Goal: Task Accomplishment & Management: Manage account settings

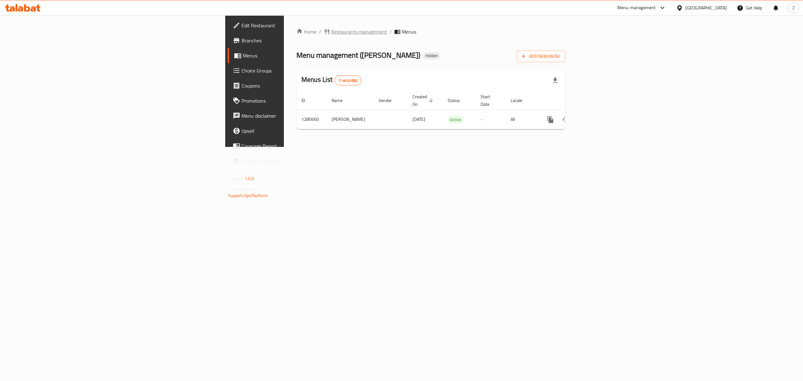
click at [331, 34] on span "Restaurants management" at bounding box center [359, 32] width 56 height 8
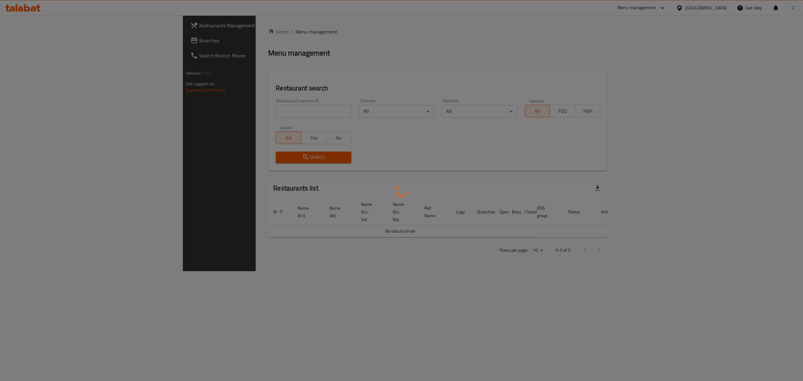
click at [183, 111] on div at bounding box center [401, 190] width 803 height 381
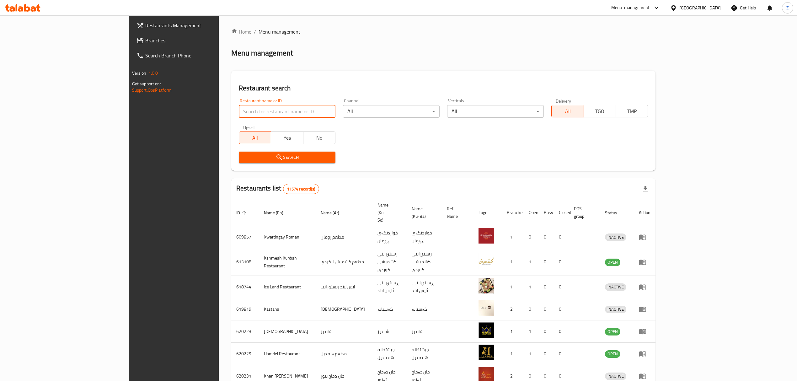
paste input "Diet Gym"
type input "Diet Gym"
click button "Search" at bounding box center [287, 157] width 97 height 12
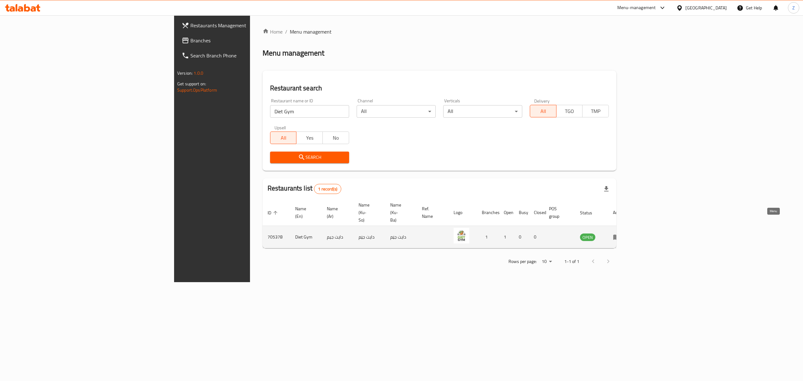
click at [620, 233] on icon "enhanced table" at bounding box center [617, 237] width 8 height 8
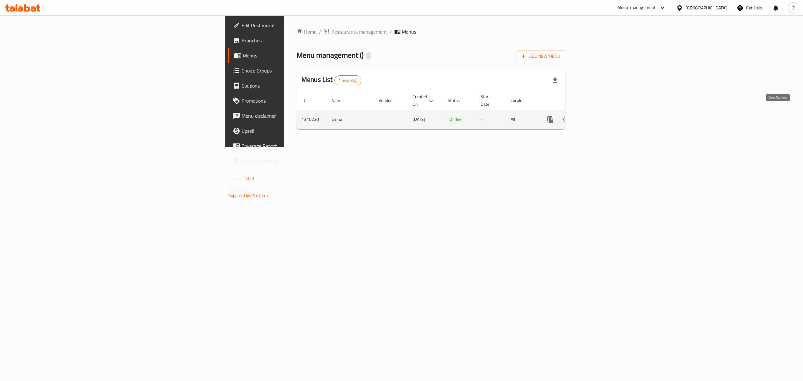
click at [603, 112] on link "enhanced table" at bounding box center [595, 119] width 15 height 15
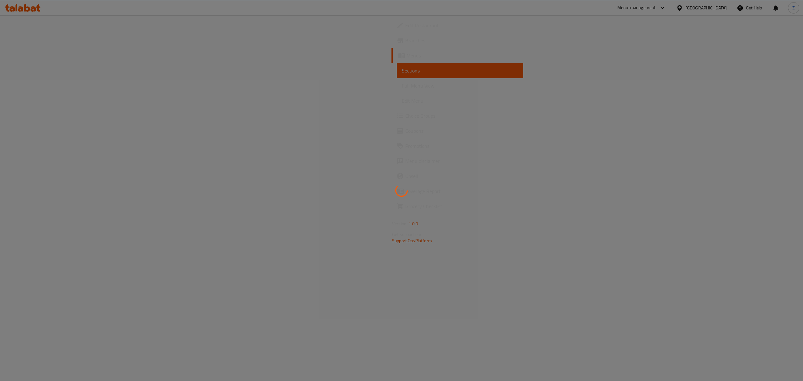
click at [35, 38] on div at bounding box center [401, 190] width 803 height 381
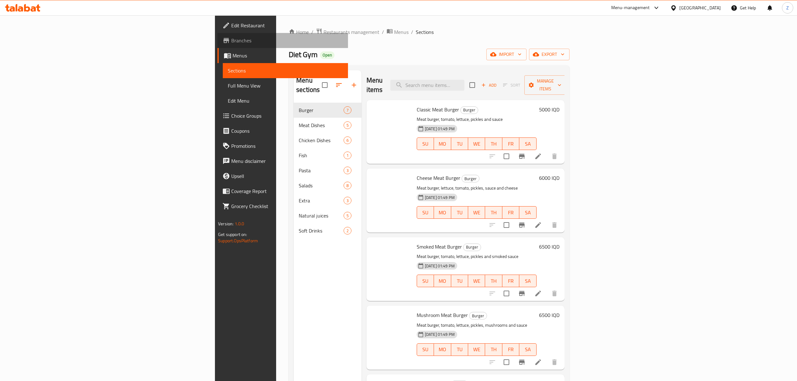
click at [231, 40] on span "Branches" at bounding box center [287, 41] width 112 height 8
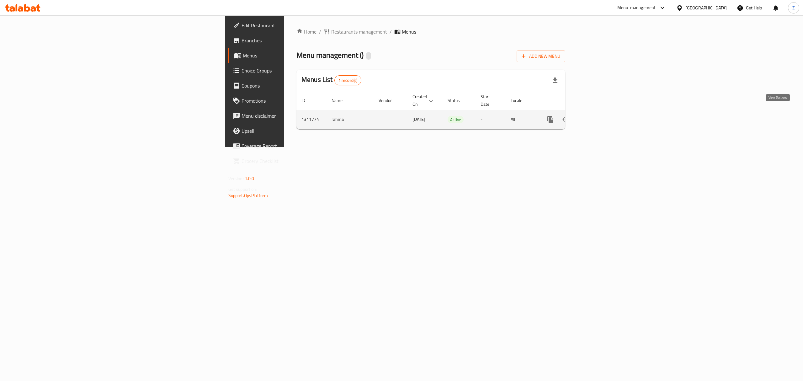
click at [603, 112] on link "enhanced table" at bounding box center [595, 119] width 15 height 15
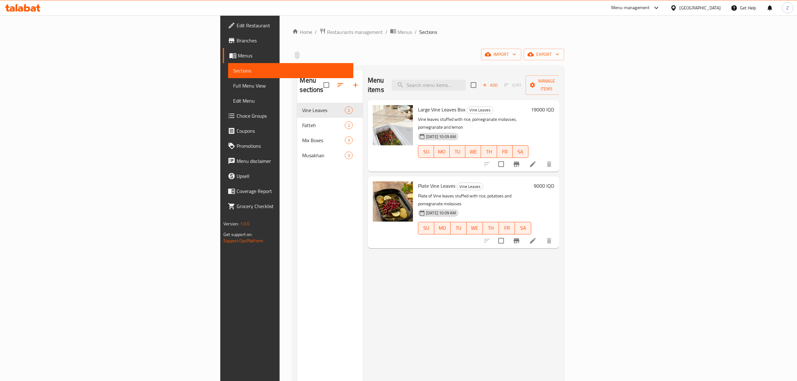
click at [554, 105] on h6 "19000 IQD" at bounding box center [542, 109] width 23 height 9
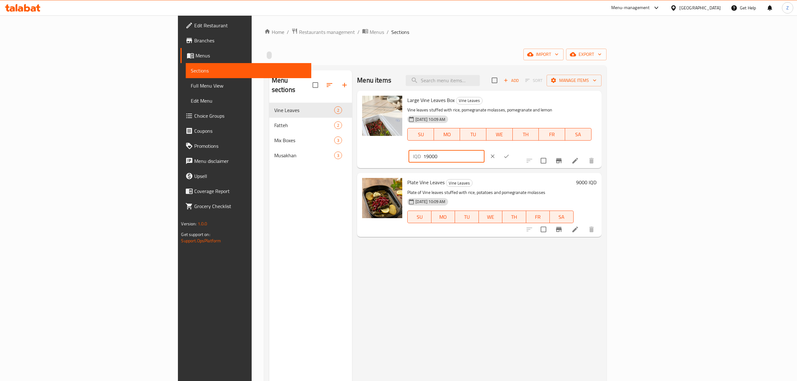
click at [484, 150] on input "19000" at bounding box center [453, 156] width 61 height 13
type input "20000"
click at [513, 149] on div at bounding box center [499, 156] width 28 height 14
click at [509, 153] on icon "ok" at bounding box center [506, 156] width 6 height 6
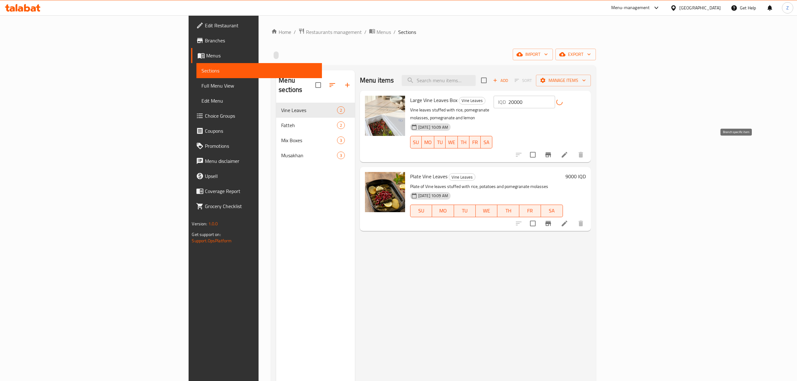
click at [551, 152] on icon "Branch-specific-item" at bounding box center [548, 154] width 6 height 5
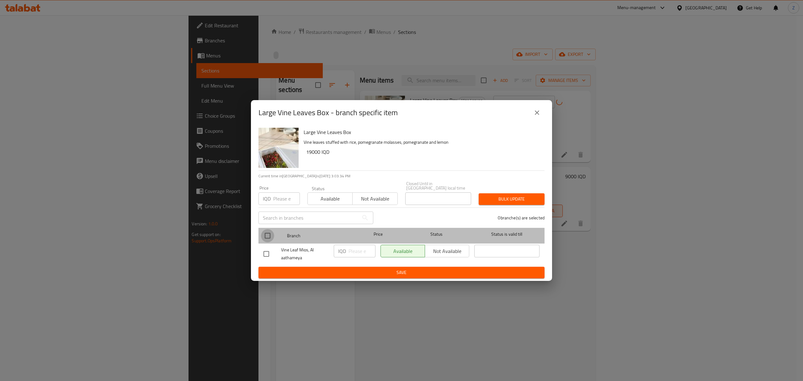
click at [261, 235] on input "checkbox" at bounding box center [267, 235] width 13 height 13
checkbox input "true"
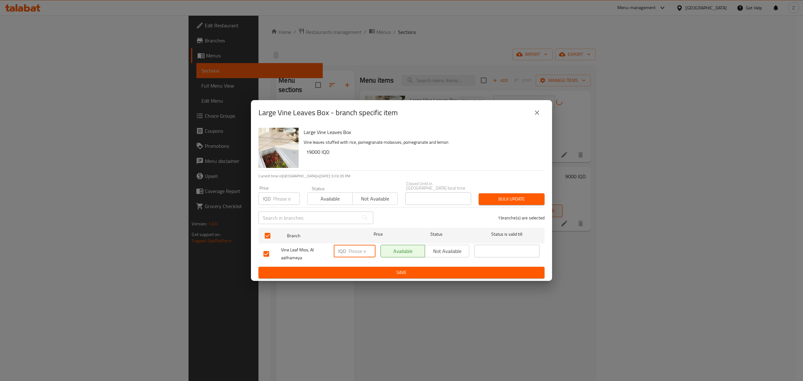
click at [361, 252] on input "number" at bounding box center [361, 251] width 27 height 13
type input "20000"
click at [342, 273] on span "Save" at bounding box center [401, 272] width 276 height 8
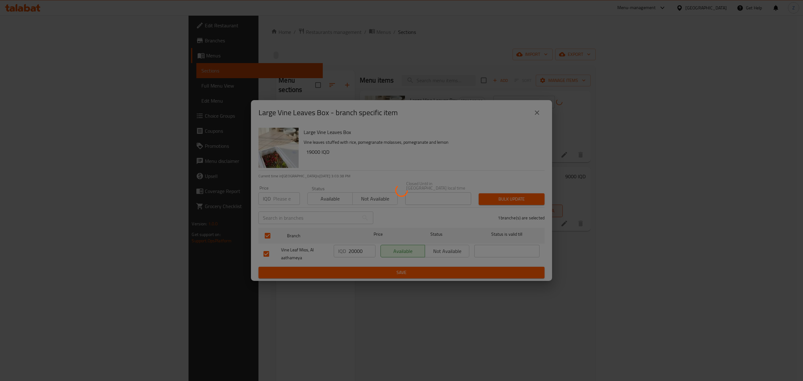
click at [745, 169] on div at bounding box center [401, 190] width 803 height 381
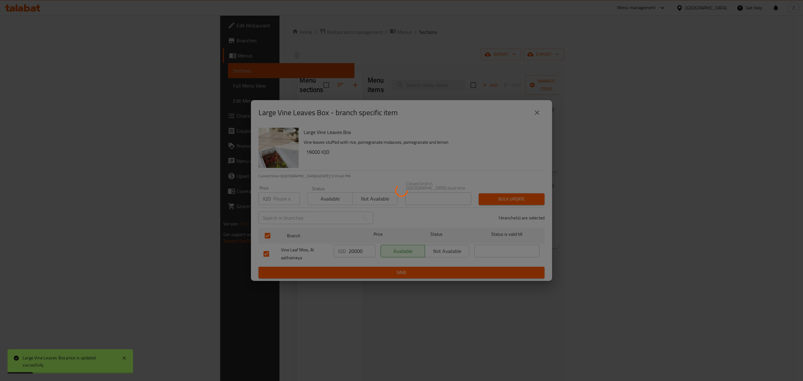
click at [745, 169] on div at bounding box center [401, 190] width 803 height 381
click at [705, 303] on div at bounding box center [401, 190] width 803 height 381
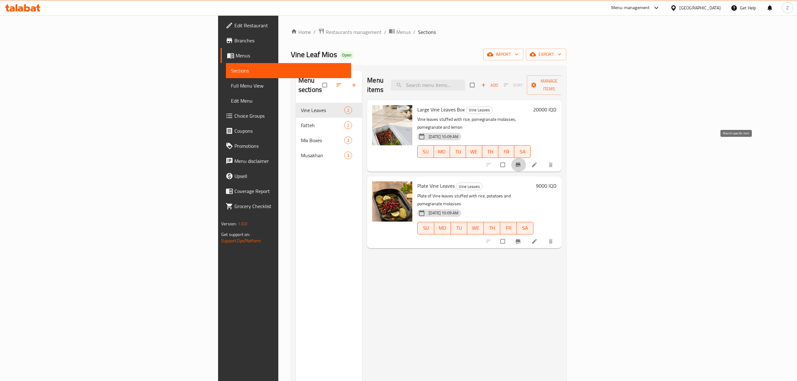
click at [522, 161] on span "Branch-specific-item" at bounding box center [519, 164] width 8 height 6
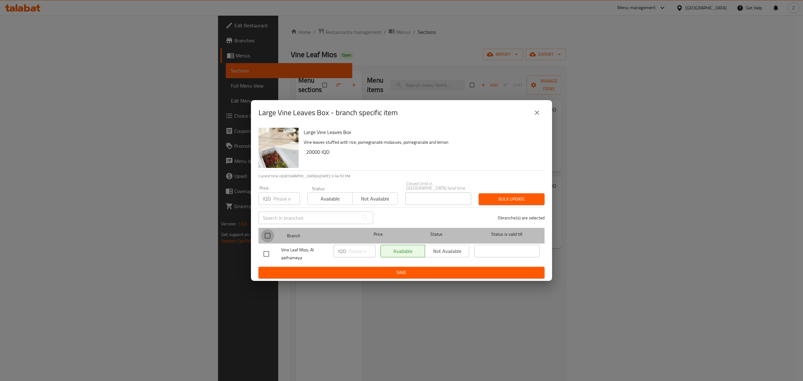
click at [267, 232] on input "checkbox" at bounding box center [267, 235] width 13 height 13
checkbox input "true"
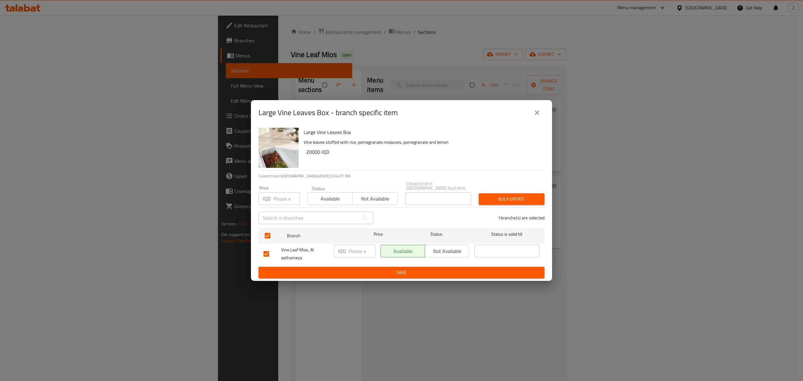
click at [356, 251] on input "number" at bounding box center [361, 251] width 27 height 13
type input "20000"
click at [347, 268] on span "Save" at bounding box center [401, 272] width 276 height 8
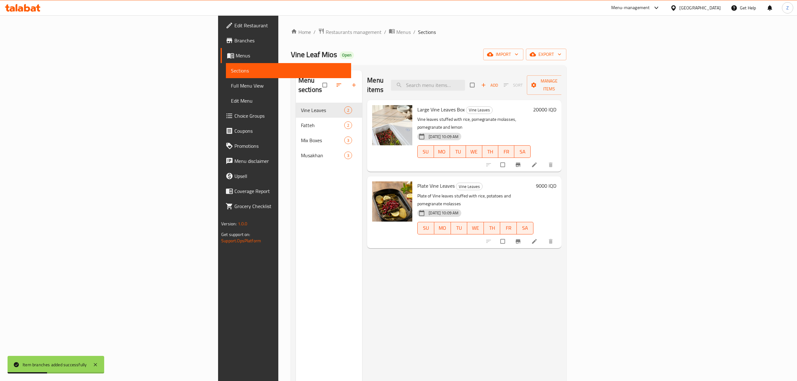
click at [556, 181] on h6 "9000 IQD" at bounding box center [546, 185] width 20 height 9
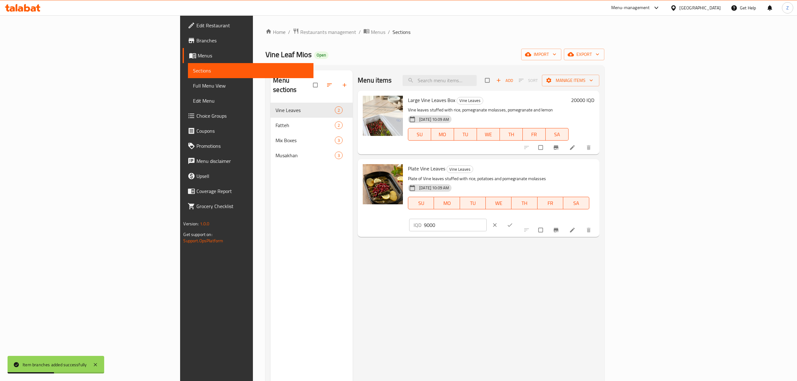
click at [486, 219] on input "9000" at bounding box center [455, 225] width 63 height 13
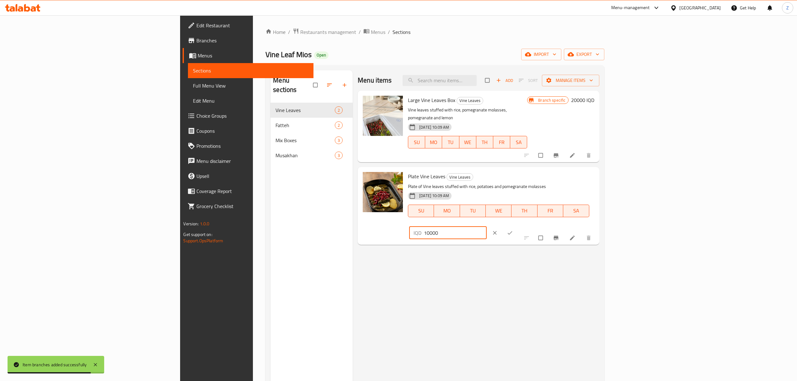
type input "10000"
click at [518, 226] on button "ok" at bounding box center [510, 233] width 15 height 14
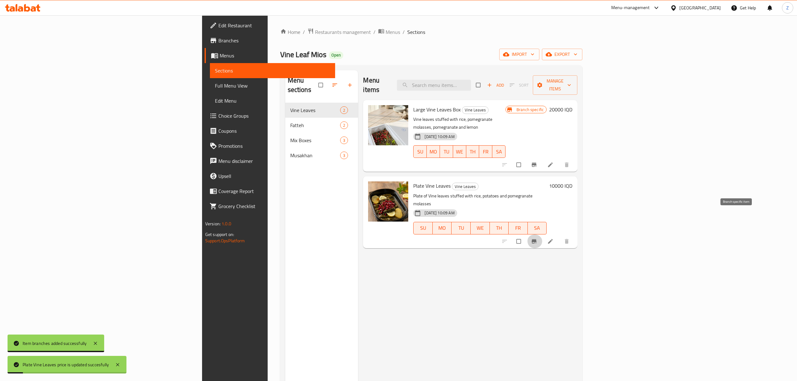
click at [537, 238] on icon "Branch-specific-item" at bounding box center [534, 241] width 6 height 6
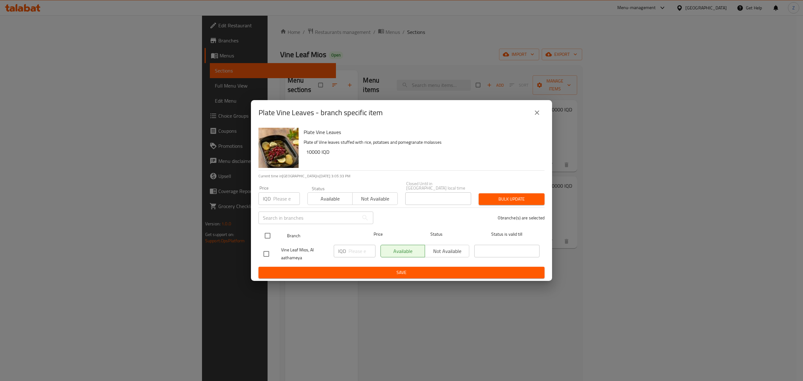
click at [269, 230] on input "checkbox" at bounding box center [267, 235] width 13 height 13
checkbox input "true"
click at [349, 251] on input "number" at bounding box center [361, 251] width 27 height 13
type input "2"
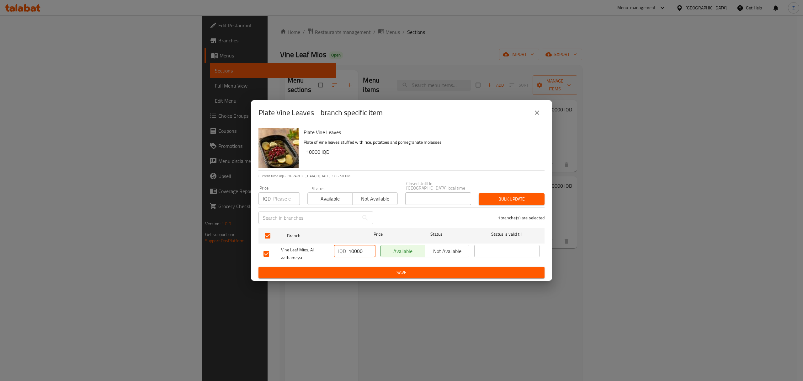
type input "10000"
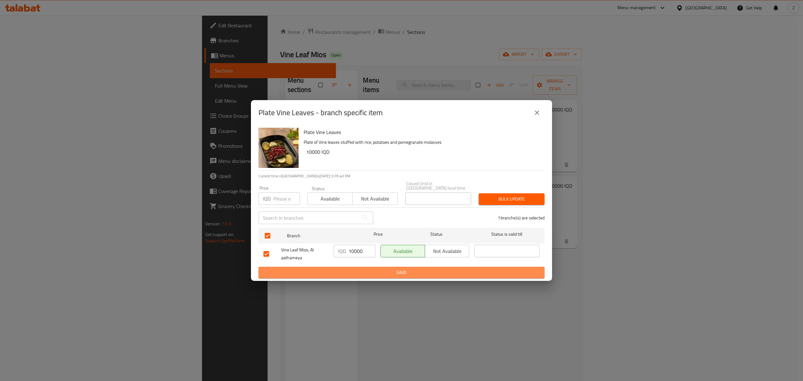
click at [371, 273] on span "Save" at bounding box center [401, 272] width 276 height 8
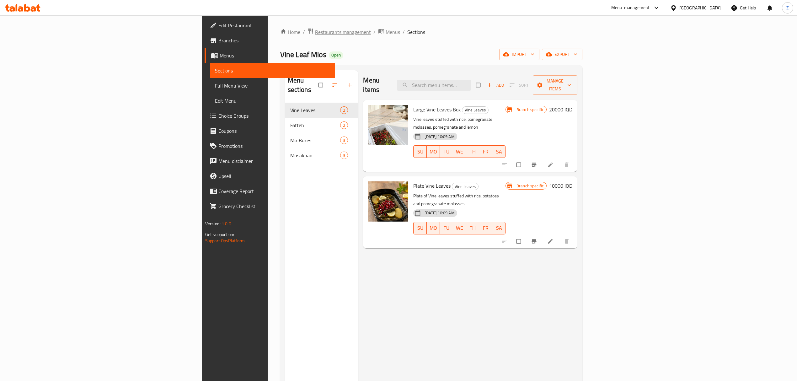
click at [315, 34] on span "Restaurants management" at bounding box center [343, 32] width 56 height 8
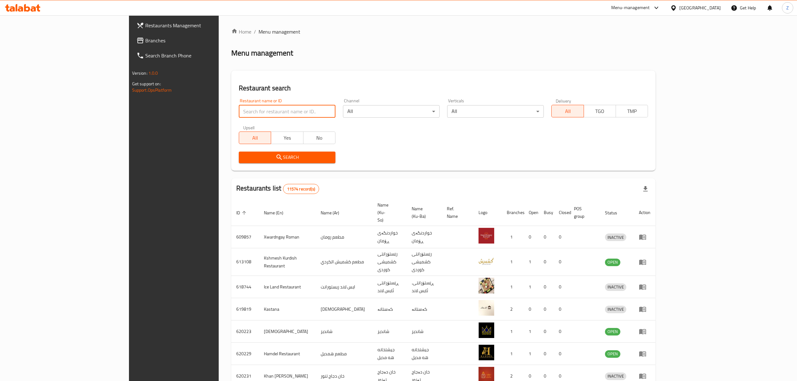
paste input "Super Fried"
type input "Super Fried"
click button "Search" at bounding box center [287, 157] width 97 height 12
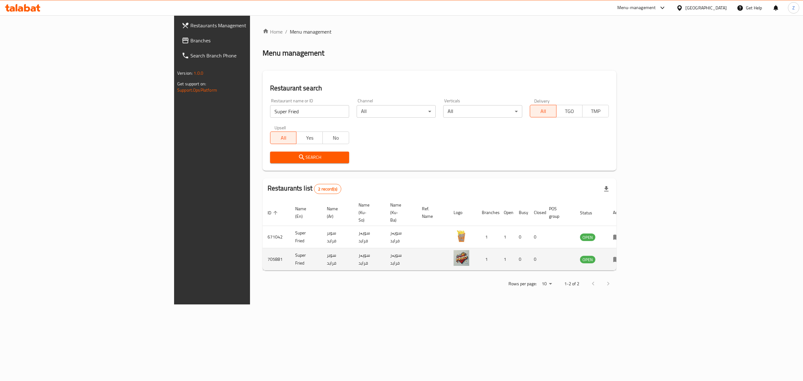
click at [620, 257] on icon "enhanced table" at bounding box center [616, 259] width 7 height 5
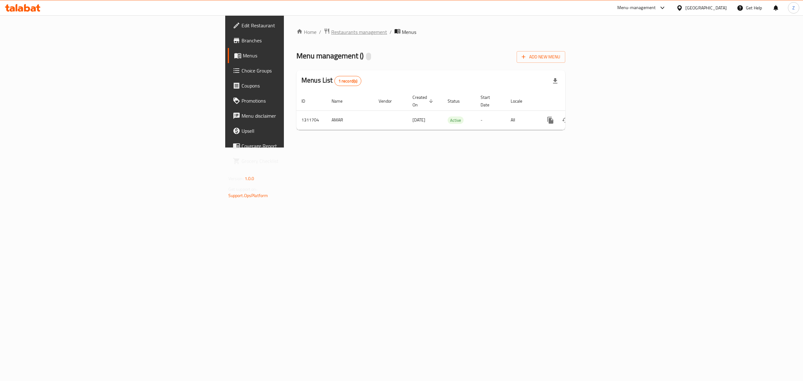
click at [331, 32] on span "Restaurants management" at bounding box center [359, 32] width 56 height 8
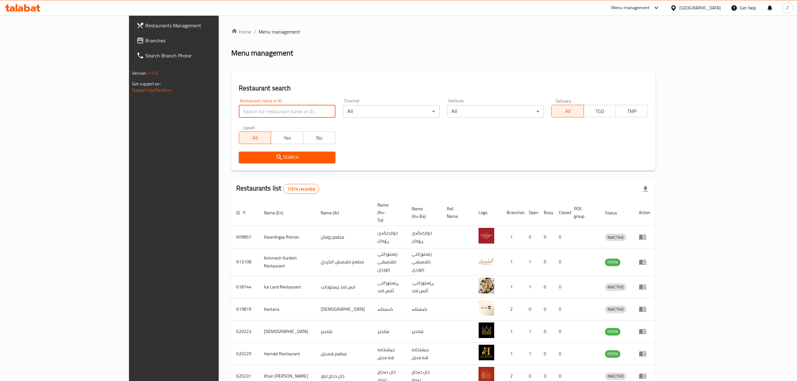
paste input "Super Fried"
type input "Super Fried"
click button "Search" at bounding box center [287, 157] width 97 height 12
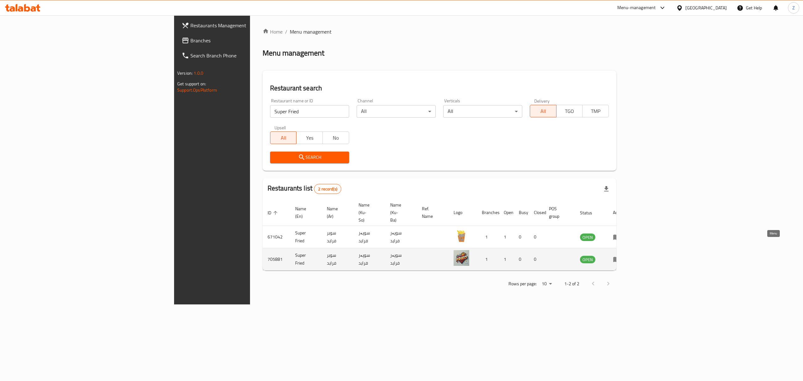
click at [624, 255] on link "enhanced table" at bounding box center [619, 259] width 12 height 8
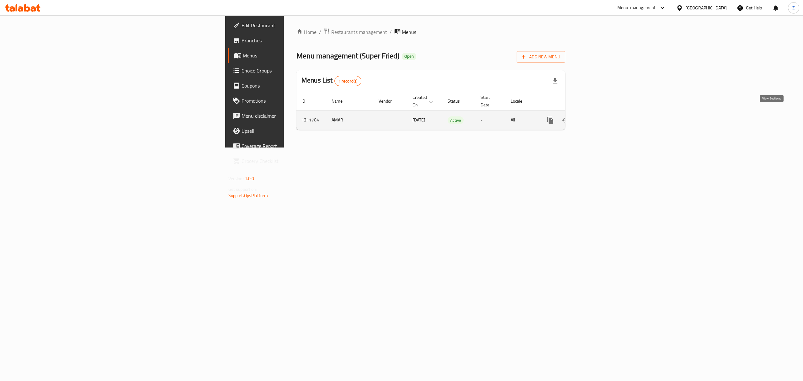
click at [599, 116] on icon "enhanced table" at bounding box center [596, 120] width 8 height 8
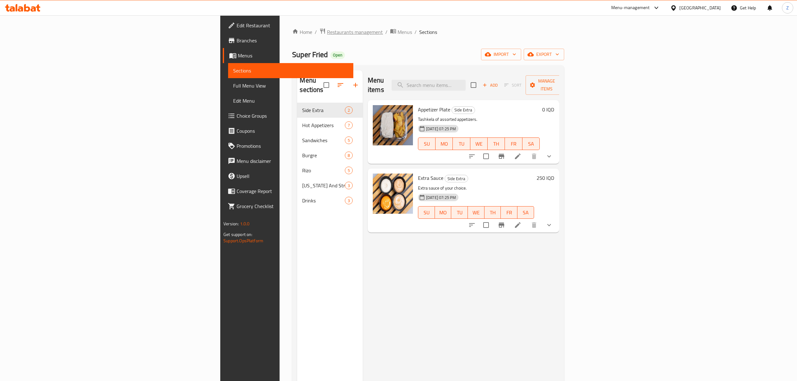
click at [327, 30] on span "Restaurants management" at bounding box center [355, 32] width 56 height 8
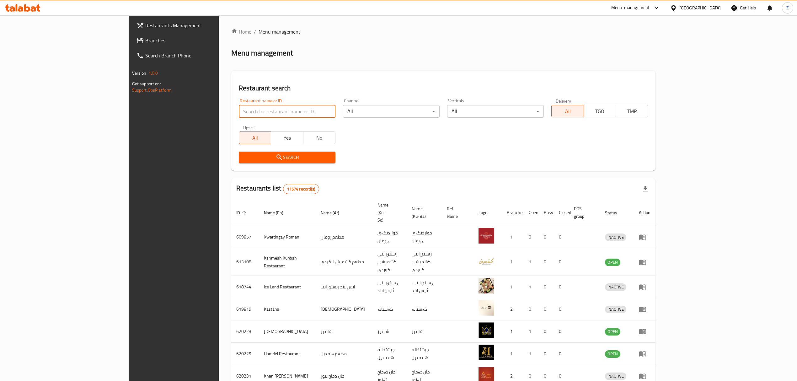
click at [239, 111] on input "search" at bounding box center [287, 111] width 97 height 13
type input "ب"
type input "farsha"
click button "Search" at bounding box center [287, 157] width 97 height 12
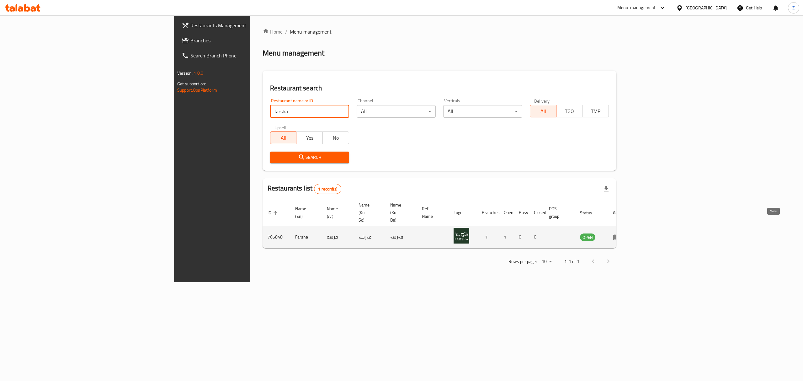
click at [624, 233] on link "enhanced table" at bounding box center [619, 237] width 12 height 8
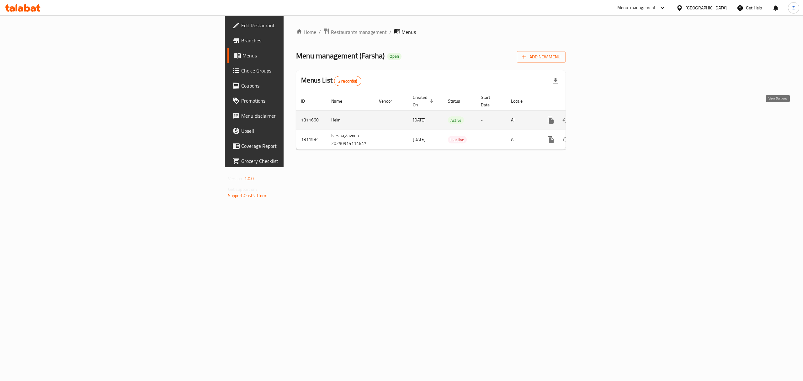
click at [600, 116] on icon "enhanced table" at bounding box center [596, 120] width 8 height 8
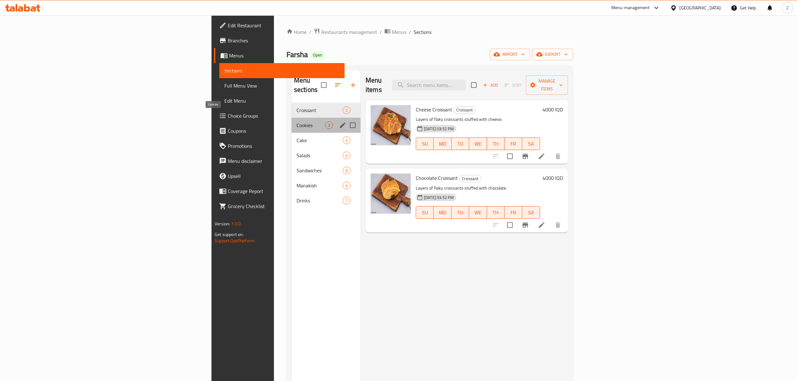
click at [296, 121] on span "Cookies" at bounding box center [310, 125] width 29 height 8
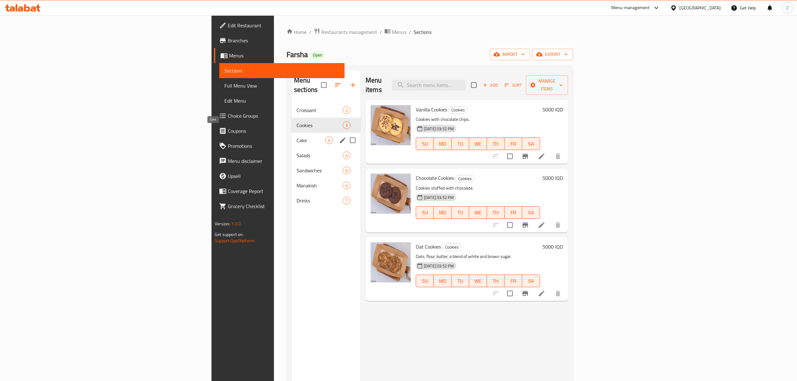
click at [296, 136] on span "Cake" at bounding box center [310, 140] width 29 height 8
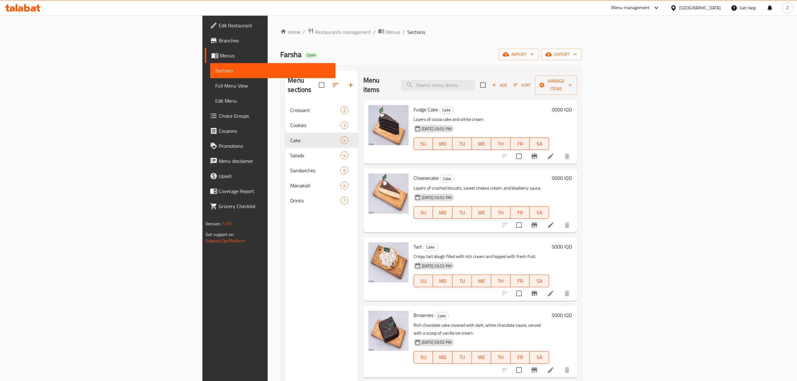
scroll to position [88, 0]
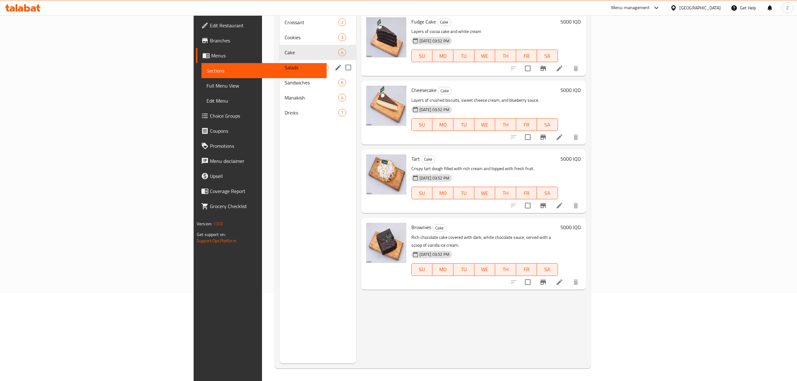
click at [279, 60] on div "Salads 4" at bounding box center [317, 67] width 77 height 15
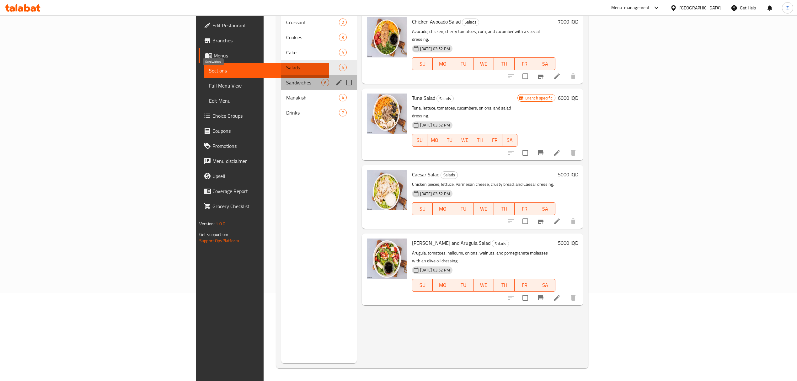
click at [286, 79] on span "Sandwiches" at bounding box center [303, 83] width 35 height 8
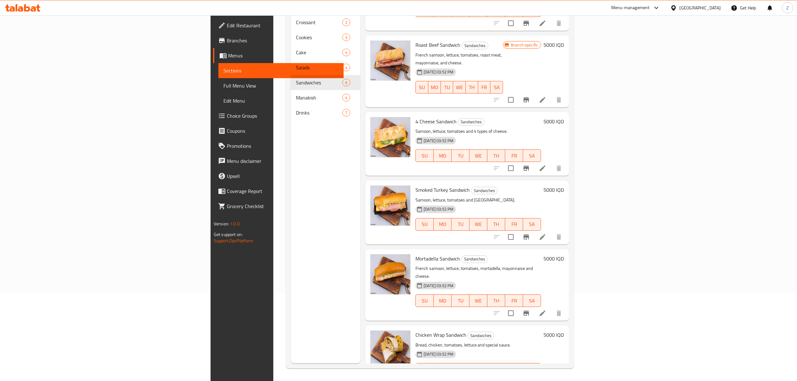
scroll to position [45, 0]
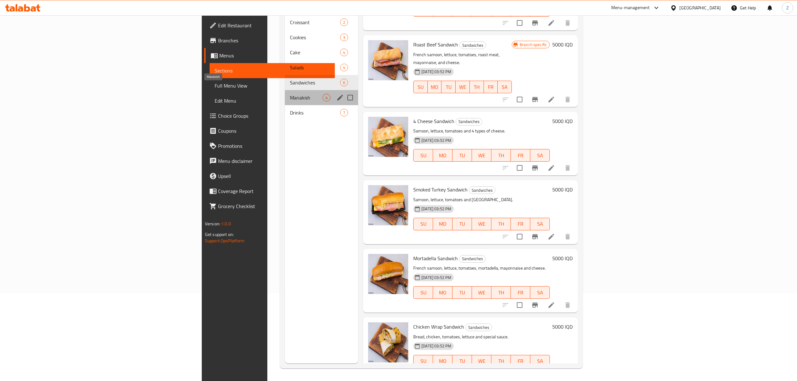
click at [290, 94] on span "Manakish" at bounding box center [306, 98] width 33 height 8
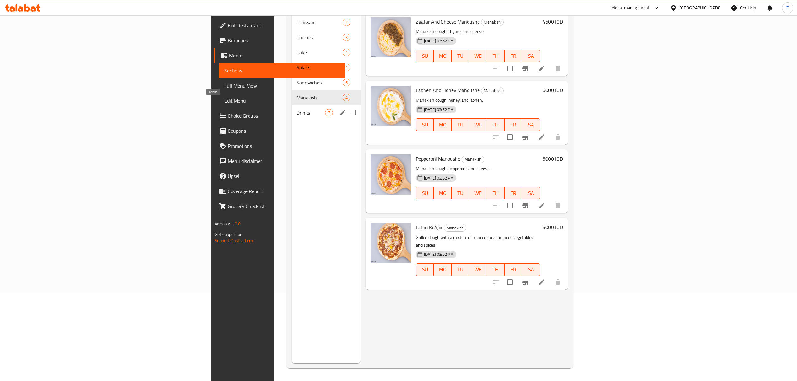
click at [296, 109] on span "Drinks" at bounding box center [310, 113] width 29 height 8
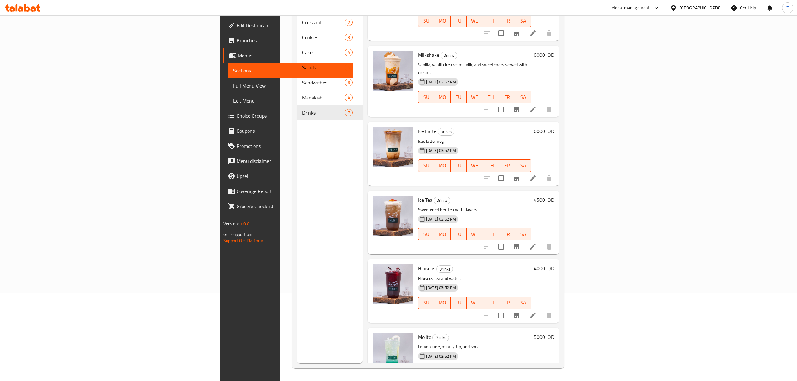
scroll to position [114, 0]
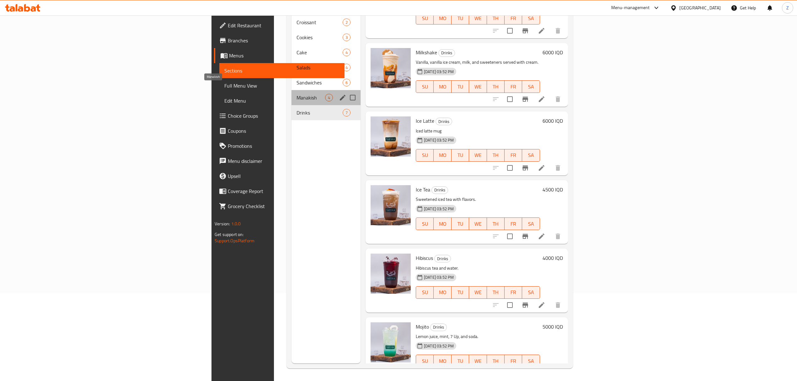
click at [296, 94] on span "Manakish" at bounding box center [310, 98] width 29 height 8
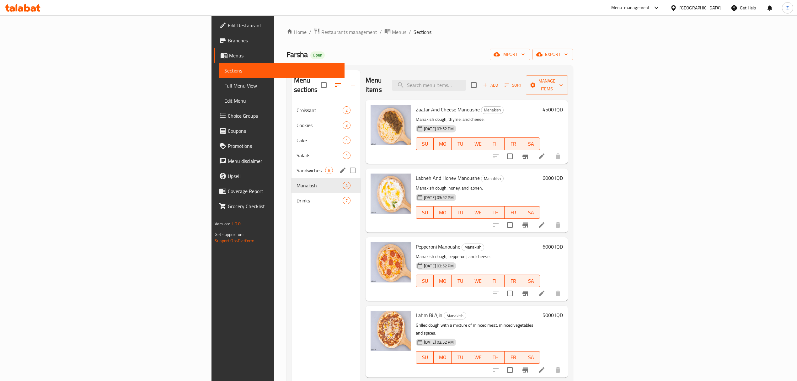
click at [291, 165] on div "Sandwiches 6" at bounding box center [325, 170] width 69 height 15
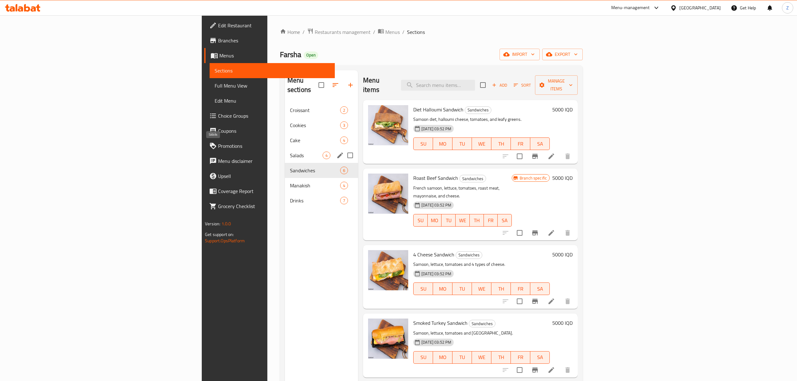
click at [290, 151] on span "Salads" at bounding box center [306, 155] width 33 height 8
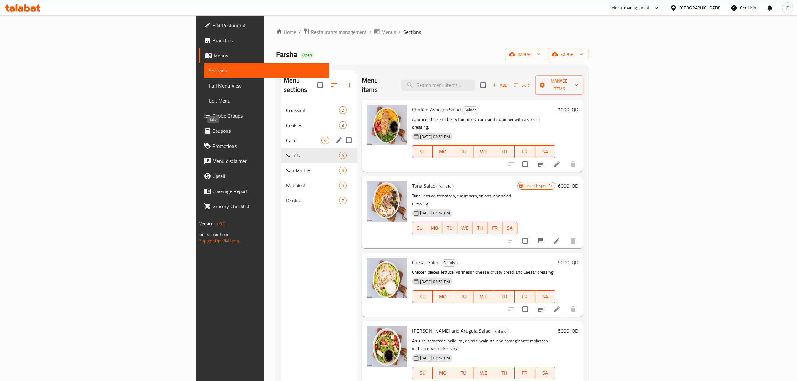
click at [286, 136] on span "Cake" at bounding box center [303, 140] width 35 height 8
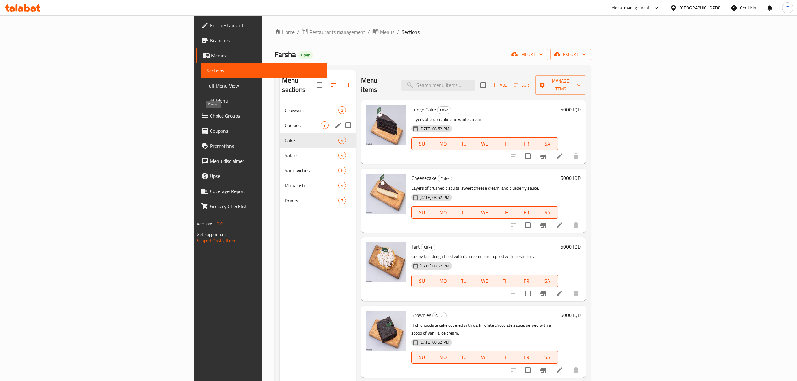
click at [284, 121] on span "Cookies" at bounding box center [302, 125] width 36 height 8
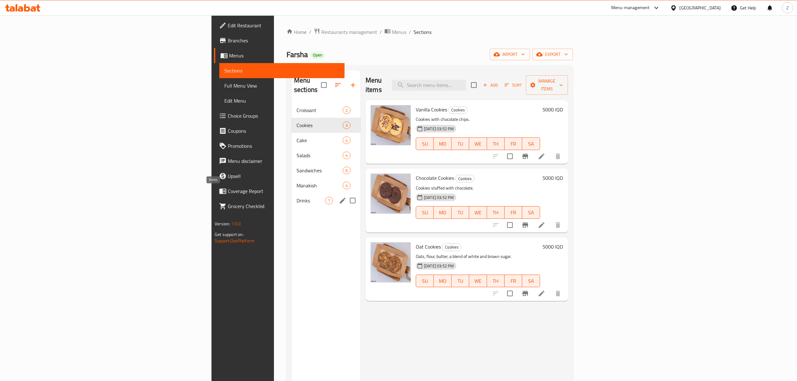
click at [296, 197] on span "Drinks" at bounding box center [310, 201] width 29 height 8
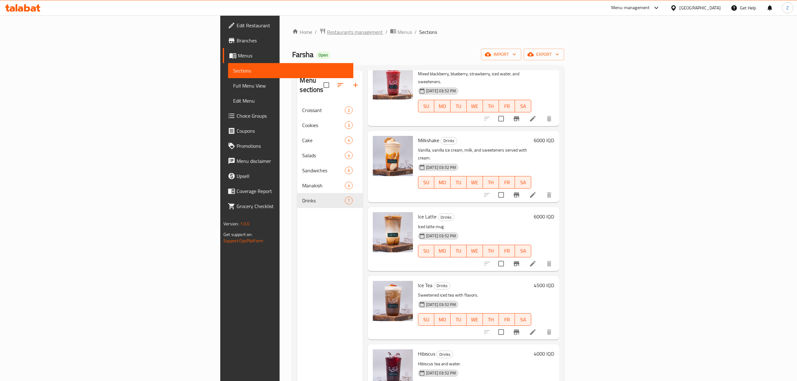
click at [327, 31] on span "Restaurants management" at bounding box center [355, 32] width 56 height 8
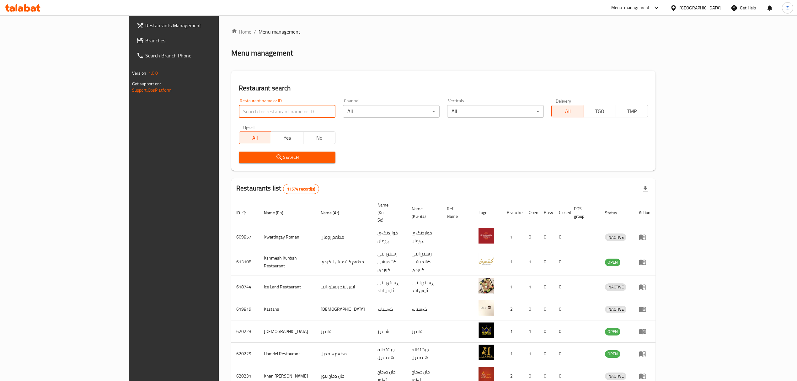
click at [240, 117] on input "search" at bounding box center [287, 111] width 97 height 13
type input "ي"
type input "diet g"
click button "Search" at bounding box center [287, 157] width 97 height 12
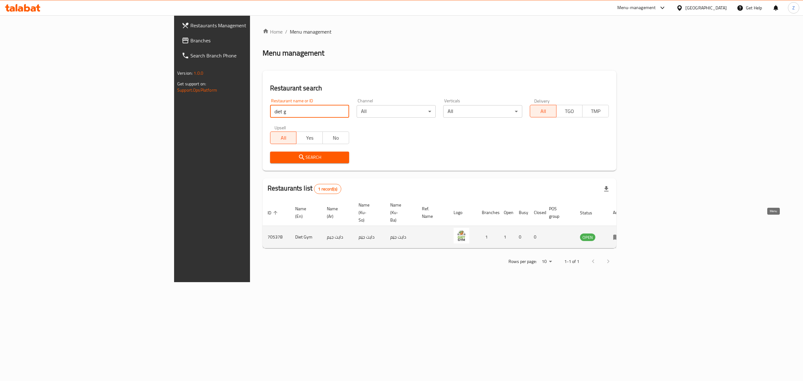
click at [624, 233] on link "enhanced table" at bounding box center [619, 237] width 12 height 8
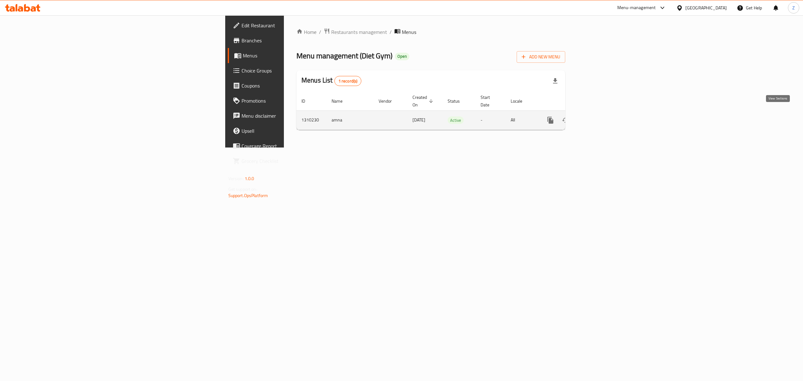
click at [599, 116] on icon "enhanced table" at bounding box center [596, 120] width 8 height 8
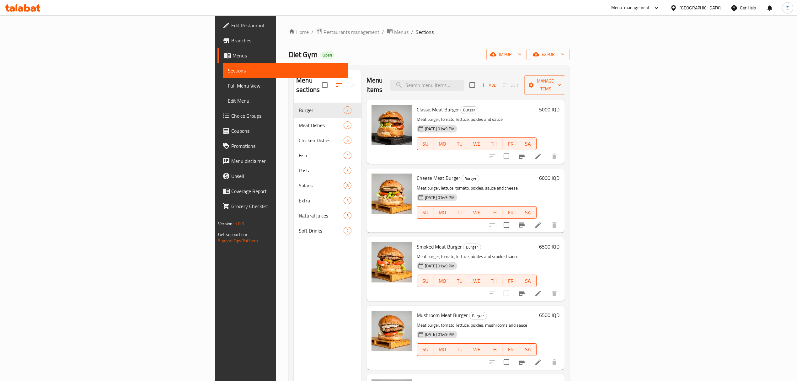
click at [231, 43] on span "Branches" at bounding box center [287, 41] width 112 height 8
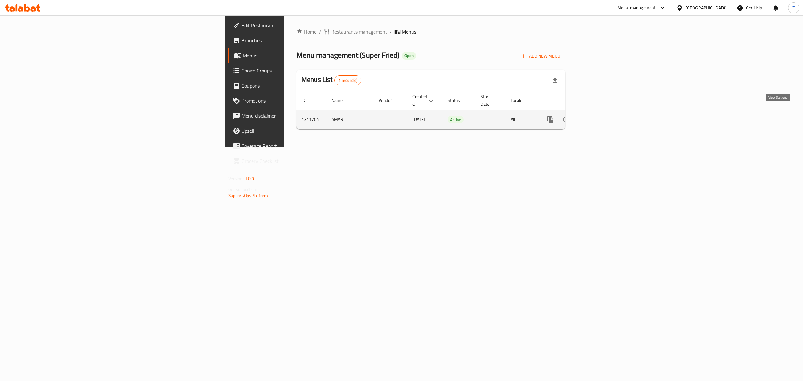
click at [599, 116] on icon "enhanced table" at bounding box center [596, 120] width 8 height 8
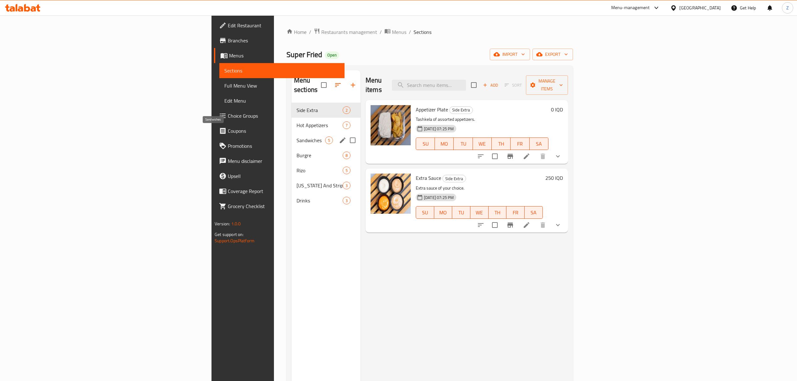
click at [296, 136] on span "Sandwiches" at bounding box center [310, 140] width 29 height 8
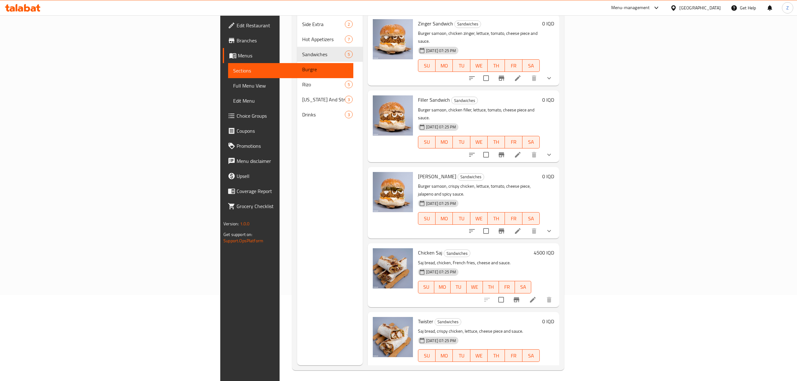
scroll to position [88, 0]
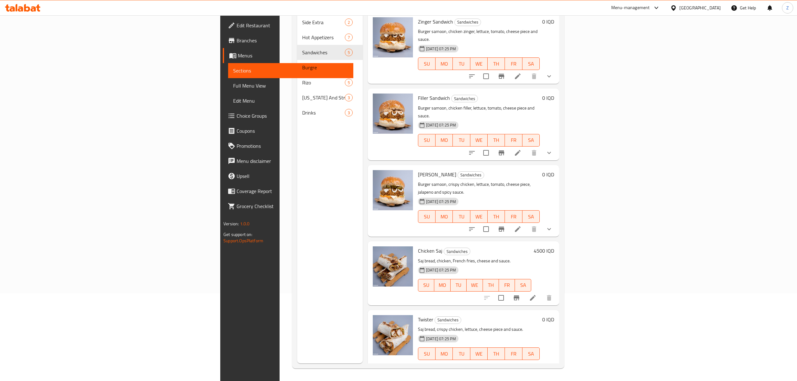
click at [554, 246] on h6 "4500 IQD" at bounding box center [543, 250] width 20 height 9
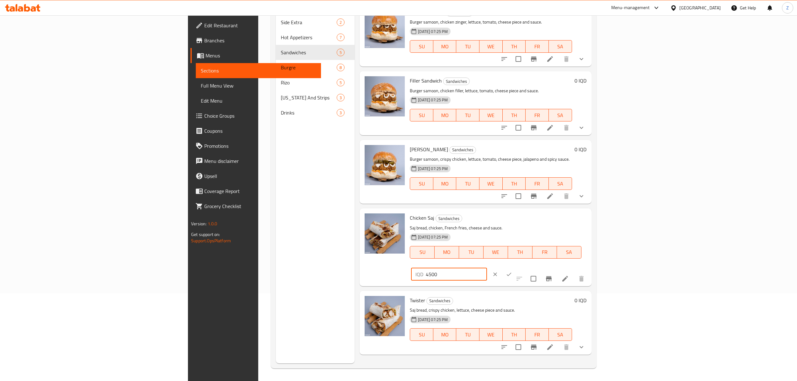
click at [486, 268] on input "4500" at bounding box center [456, 274] width 61 height 13
type input "2500"
click at [512, 271] on icon "ok" at bounding box center [509, 274] width 6 height 6
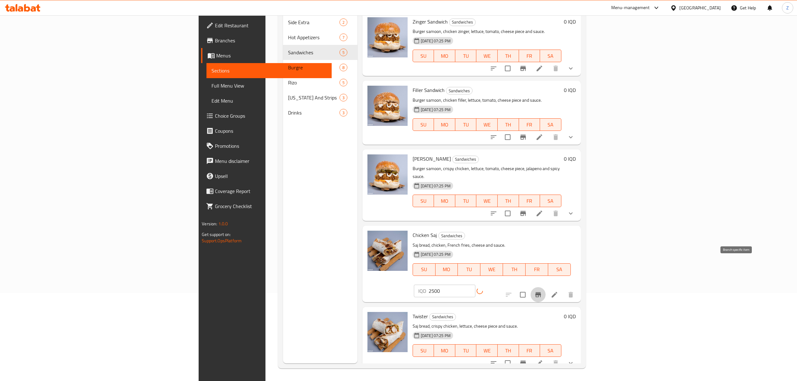
click at [542, 291] on icon "Branch-specific-item" at bounding box center [538, 295] width 8 height 8
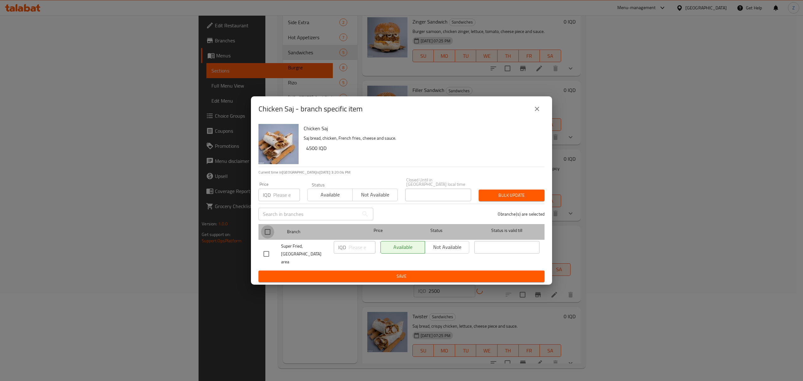
click at [268, 235] on input "checkbox" at bounding box center [267, 231] width 13 height 13
checkbox input "true"
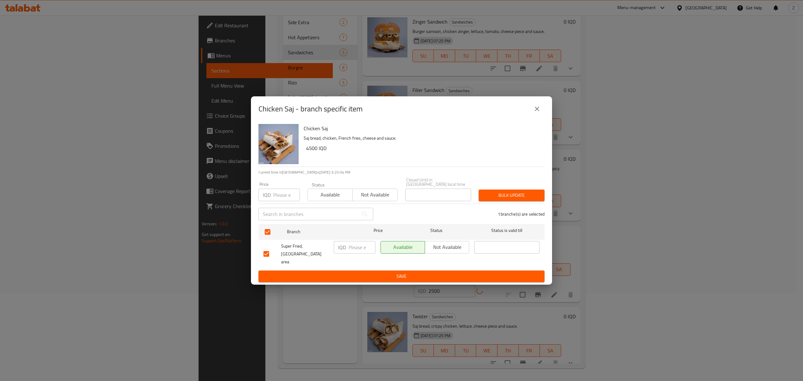
click at [350, 252] on input "number" at bounding box center [361, 247] width 27 height 13
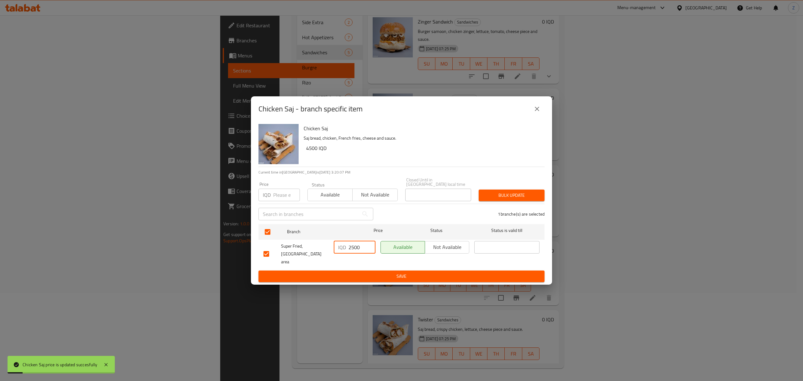
type input "2500"
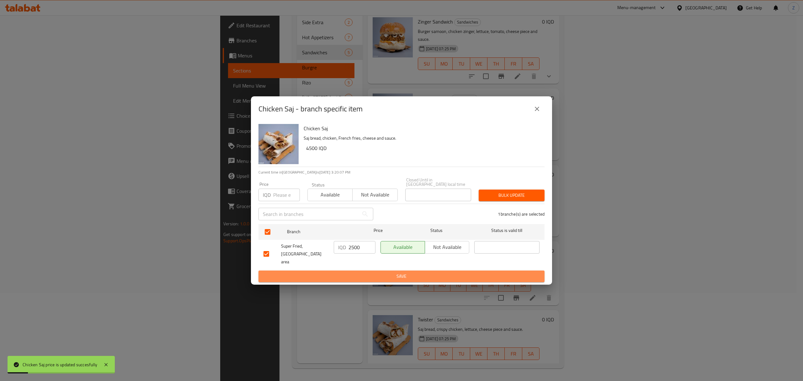
click at [350, 272] on span "Save" at bounding box center [401, 276] width 276 height 8
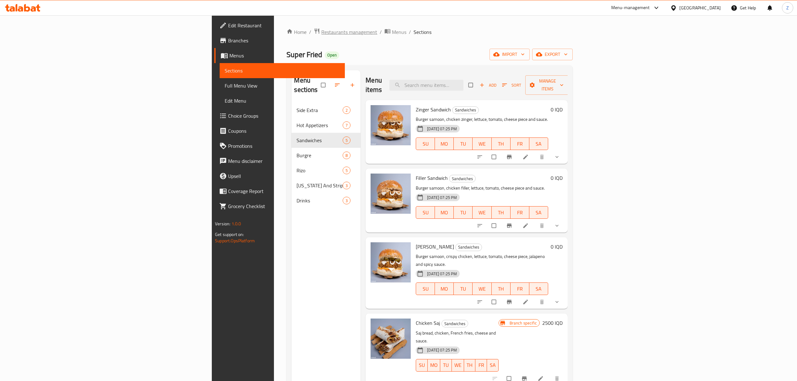
click at [321, 34] on span "Restaurants management" at bounding box center [349, 32] width 56 height 8
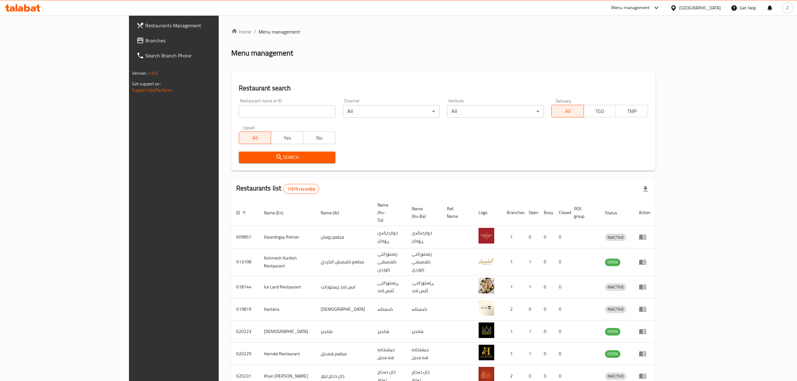
click at [665, 4] on div "Menu-management" at bounding box center [635, 7] width 59 height 15
click at [649, 9] on div "Menu-management" at bounding box center [630, 8] width 39 height 8
click at [635, 44] on div "Agent Campaigns Center" at bounding box center [628, 42] width 47 height 7
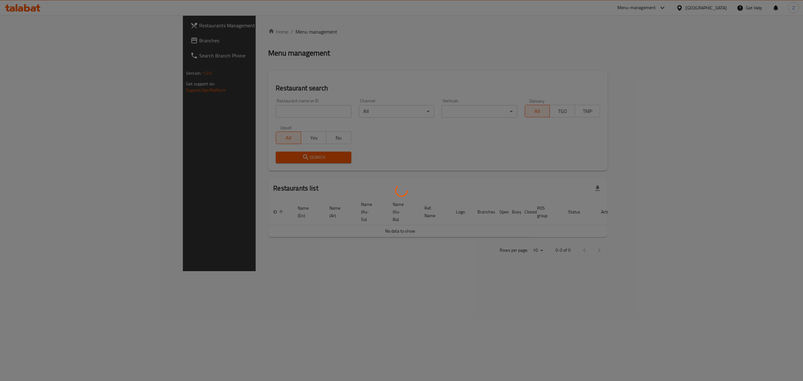
click at [218, 105] on div at bounding box center [401, 190] width 803 height 381
click at [212, 111] on div at bounding box center [401, 190] width 803 height 381
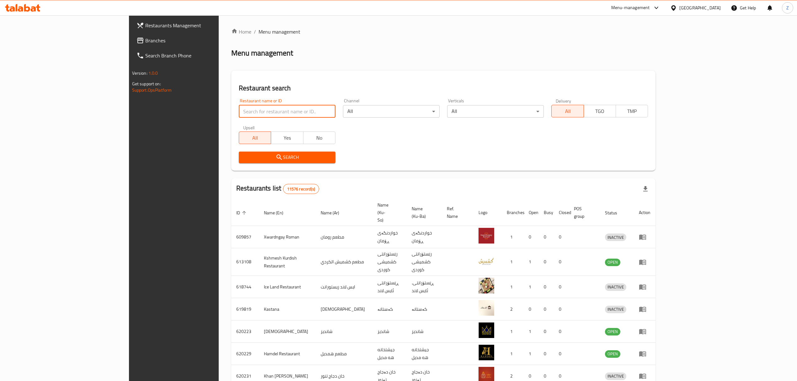
click at [239, 111] on input "search" at bounding box center [287, 111] width 97 height 13
type input "ى"
type input "nafas"
click button "Search" at bounding box center [287, 157] width 97 height 12
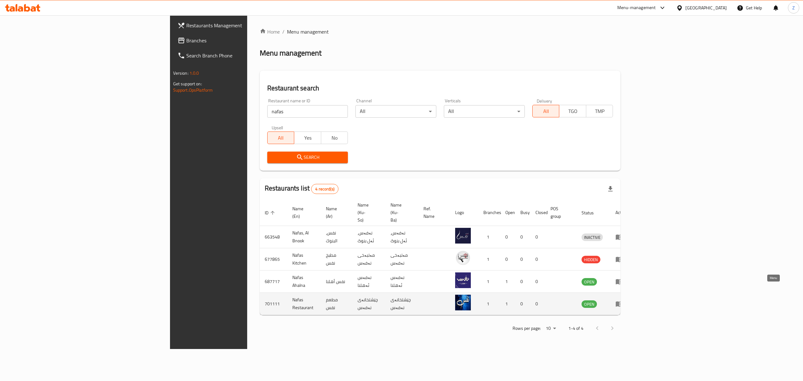
click at [622, 301] on icon "enhanced table" at bounding box center [619, 303] width 7 height 5
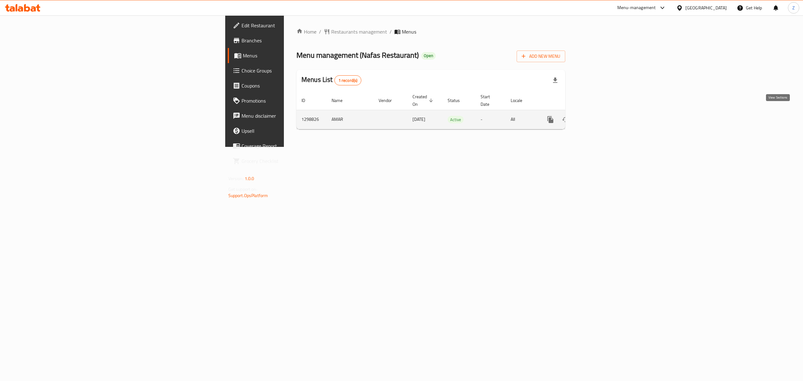
click at [599, 116] on icon "enhanced table" at bounding box center [596, 120] width 8 height 8
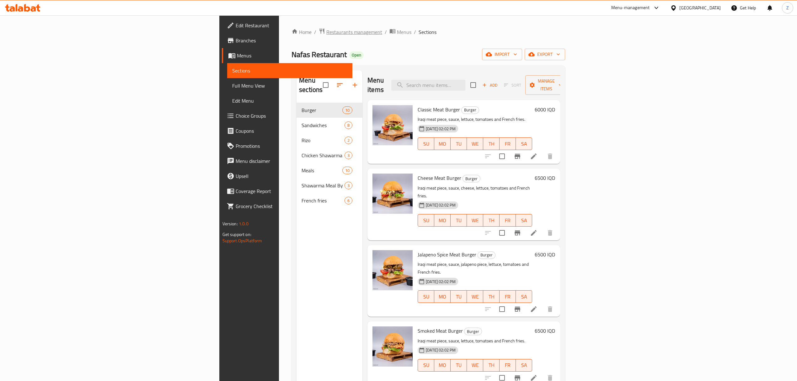
click at [326, 34] on span "Restaurants management" at bounding box center [354, 32] width 56 height 8
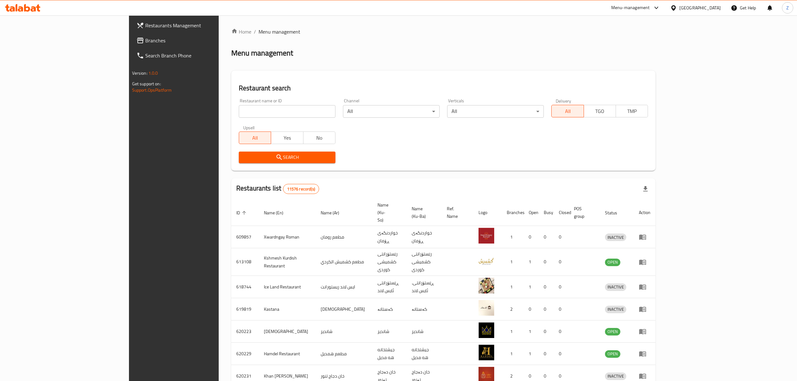
click at [255, 112] on input "search" at bounding box center [287, 111] width 97 height 13
type input "nafas"
click button "Search" at bounding box center [287, 157] width 97 height 12
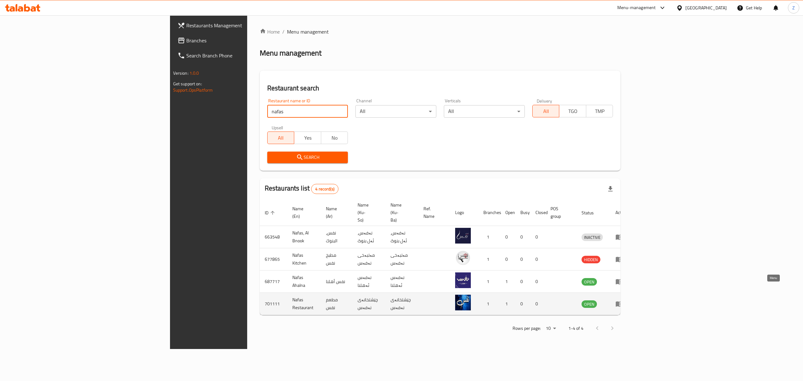
click at [623, 300] on icon "enhanced table" at bounding box center [619, 304] width 8 height 8
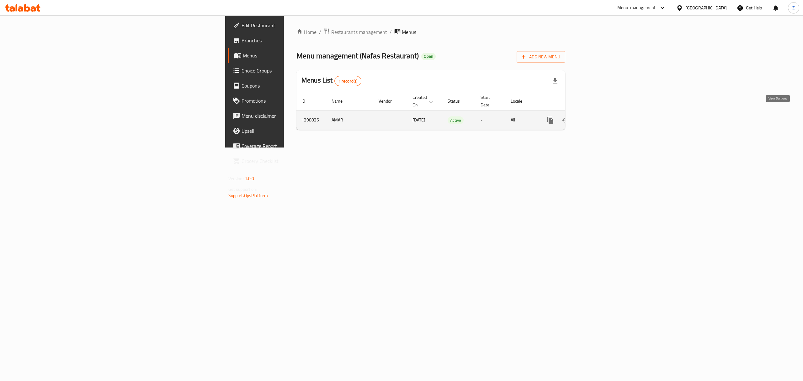
click at [603, 118] on link "enhanced table" at bounding box center [595, 120] width 15 height 15
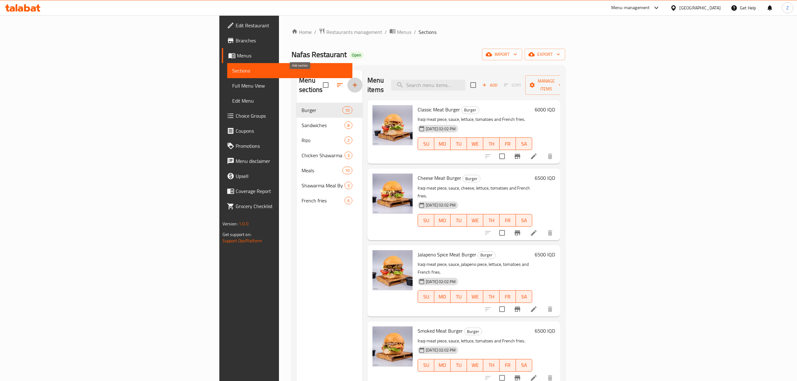
click at [351, 81] on icon "button" at bounding box center [355, 85] width 8 height 8
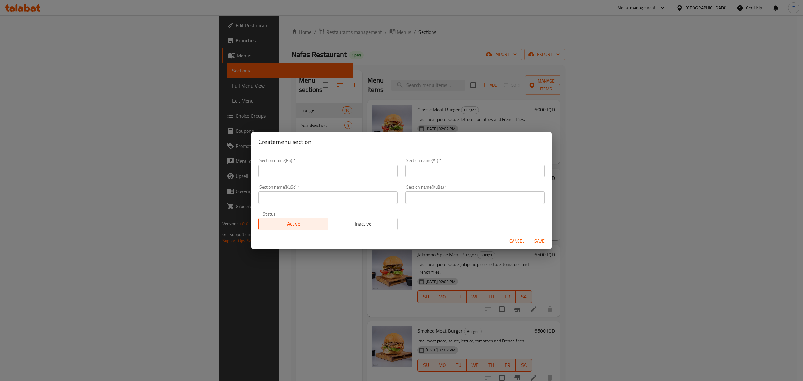
click at [452, 173] on input "text" at bounding box center [474, 171] width 139 height 13
type input "l"
type input "المشروبات"
drag, startPoint x: 364, startPoint y: 177, endPoint x: 355, endPoint y: 171, distance: 11.4
click at [364, 177] on div "Section name(En)   * Section name(En) *" at bounding box center [328, 167] width 147 height 27
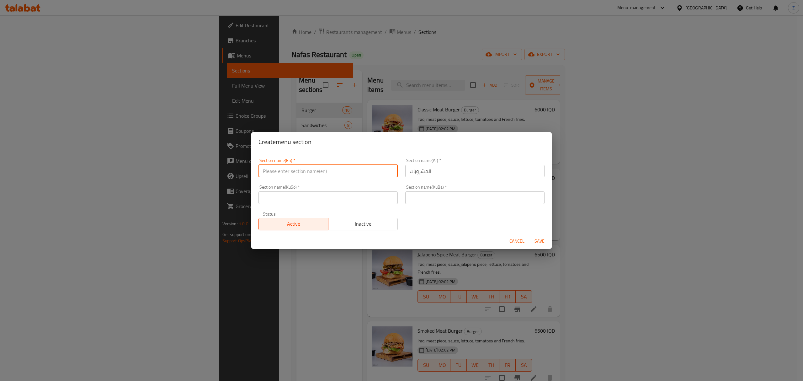
click at [355, 171] on input "text" at bounding box center [327, 171] width 139 height 13
type input "Drinks"
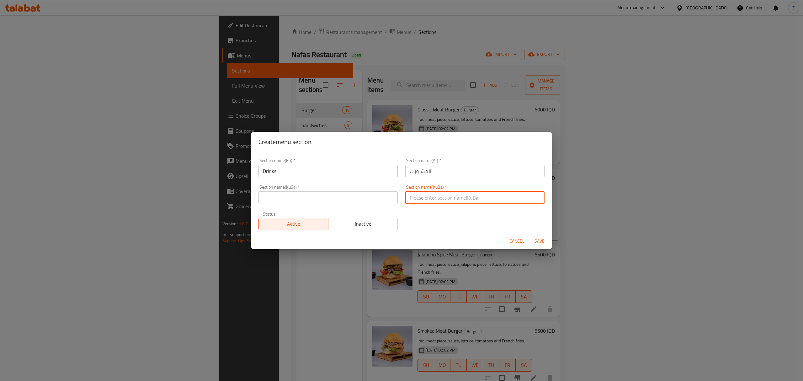
click at [452, 201] on input "text" at bounding box center [474, 197] width 139 height 13
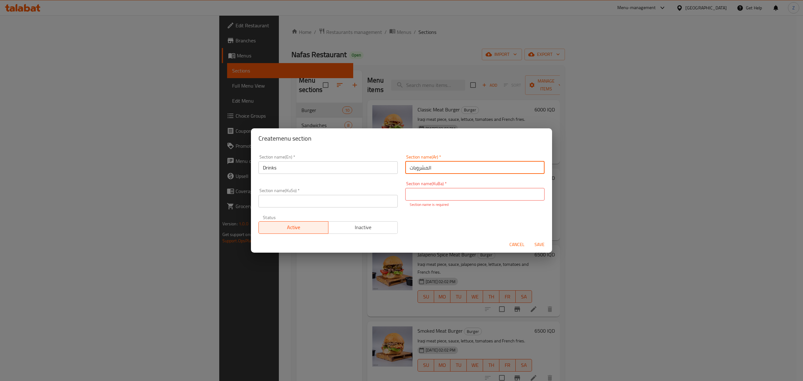
click at [428, 172] on input "المشروبات" at bounding box center [474, 167] width 139 height 13
paste input "المشروبات"
type input "المشروبات"
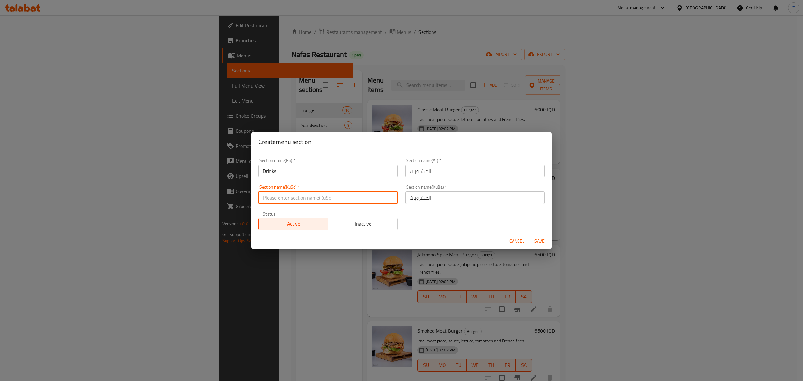
paste input "المشروبات"
type input "المشروبات"
click at [542, 240] on span "Save" at bounding box center [539, 241] width 15 height 8
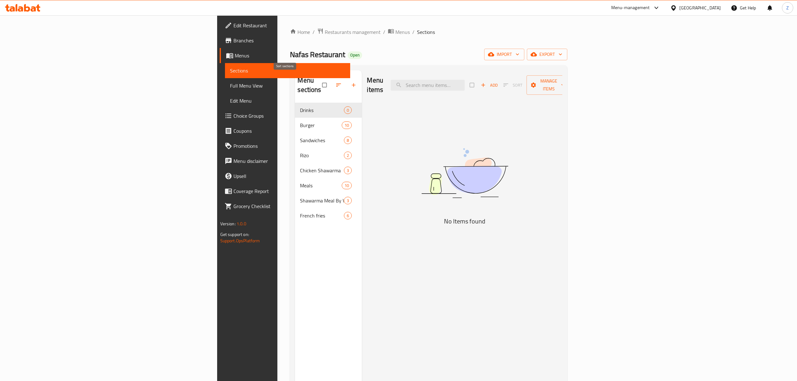
click at [335, 82] on icon "button" at bounding box center [338, 85] width 6 height 6
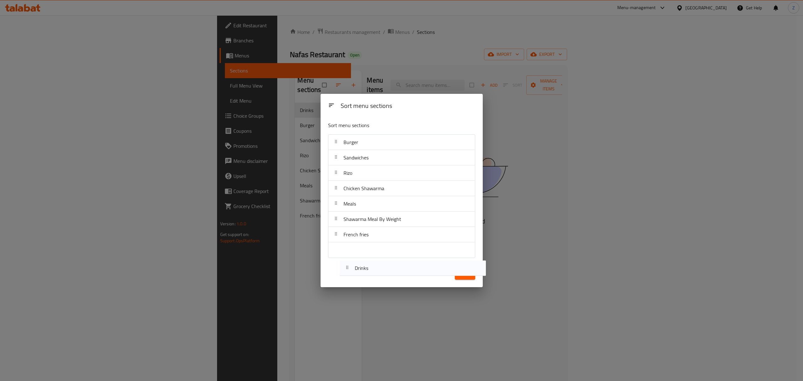
drag, startPoint x: 347, startPoint y: 138, endPoint x: 358, endPoint y: 283, distance: 145.0
click at [358, 283] on div "Sort menu sections Sort menu sections Drinks Burger Sandwiches [PERSON_NAME] Ch…" at bounding box center [401, 190] width 162 height 193
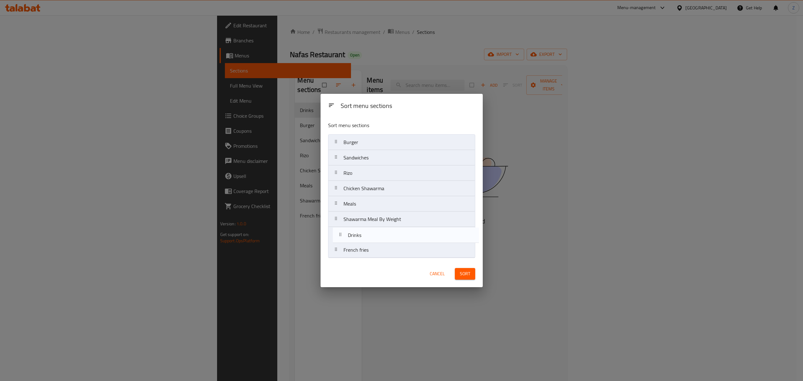
drag, startPoint x: 381, startPoint y: 144, endPoint x: 386, endPoint y: 240, distance: 96.7
click at [386, 240] on nav "Drinks Burger Sandwiches [PERSON_NAME] Chicken Shawarma Meals Shawarma Meal By …" at bounding box center [401, 196] width 147 height 124
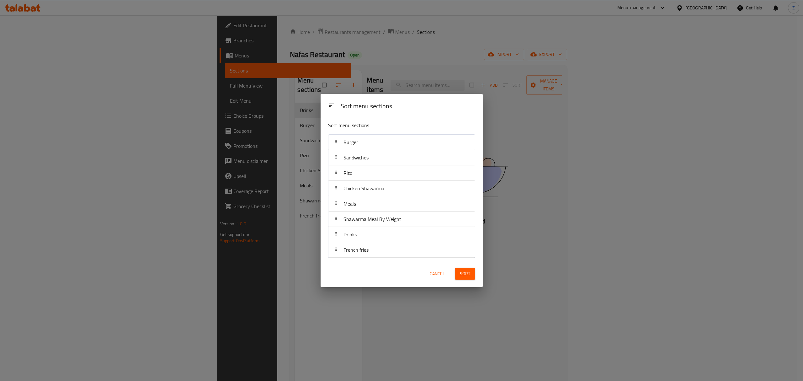
click at [477, 273] on div "Sort" at bounding box center [465, 273] width 28 height 19
click at [468, 276] on span "Sort" at bounding box center [465, 274] width 10 height 8
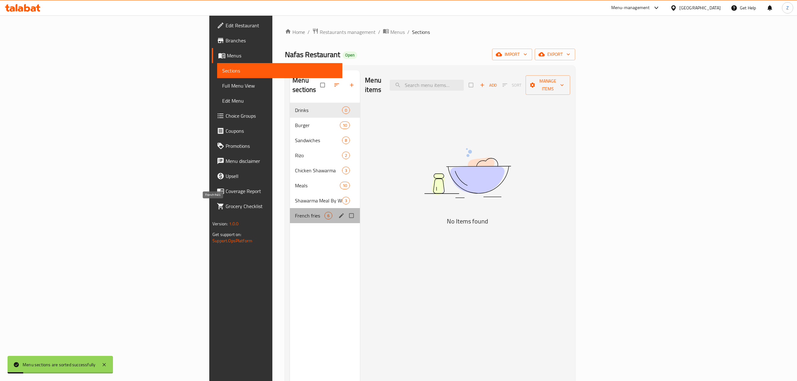
click at [295, 212] on span "French fries" at bounding box center [309, 216] width 29 height 8
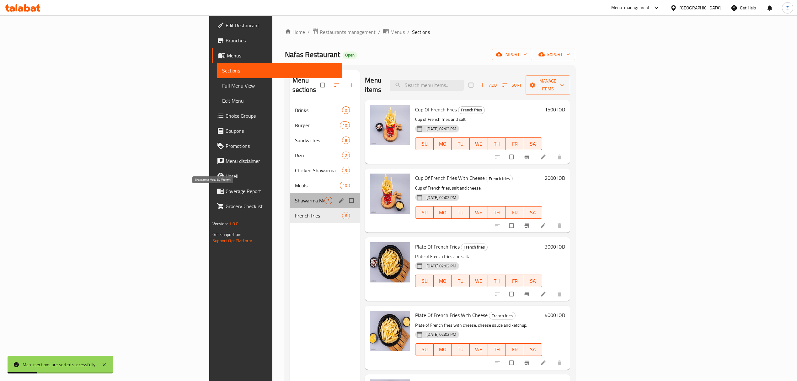
click at [295, 197] on span "Shawarma Meal By Weight" at bounding box center [309, 201] width 29 height 8
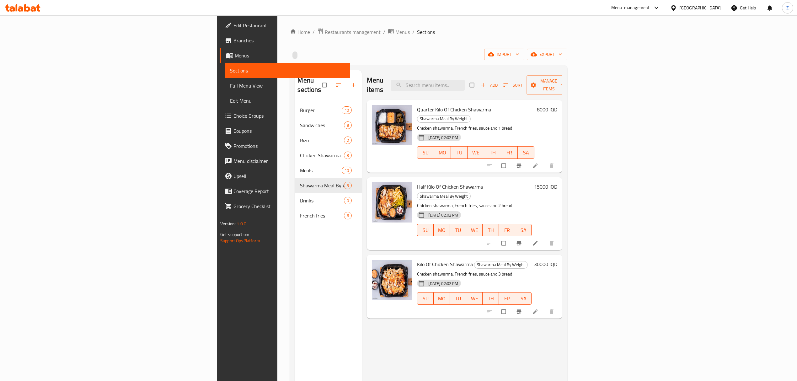
scroll to position [6, 0]
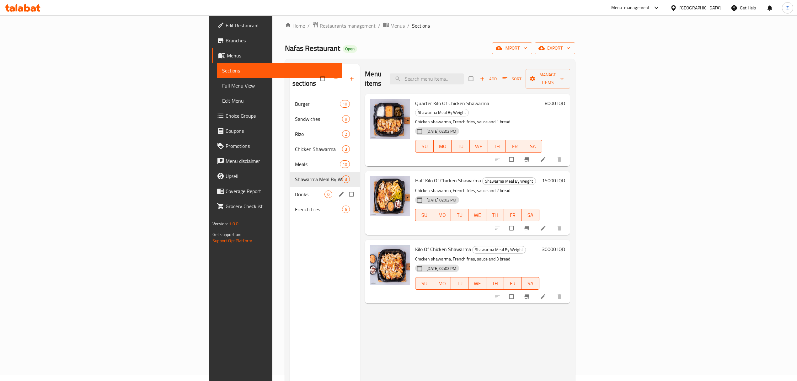
click at [290, 189] on div "Drinks 0" at bounding box center [325, 194] width 70 height 15
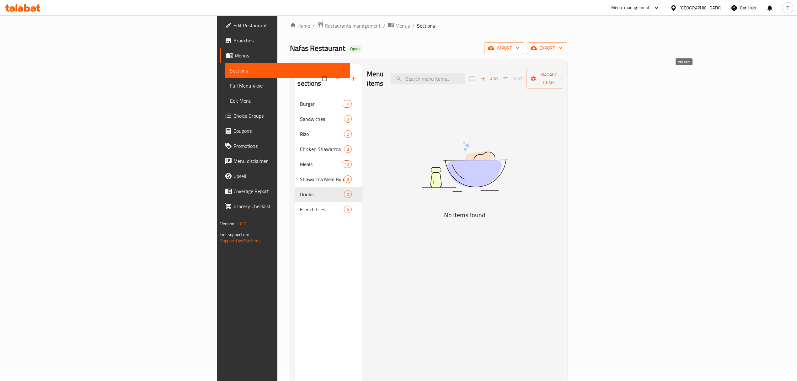
click at [499, 74] on button "Add" at bounding box center [489, 79] width 20 height 10
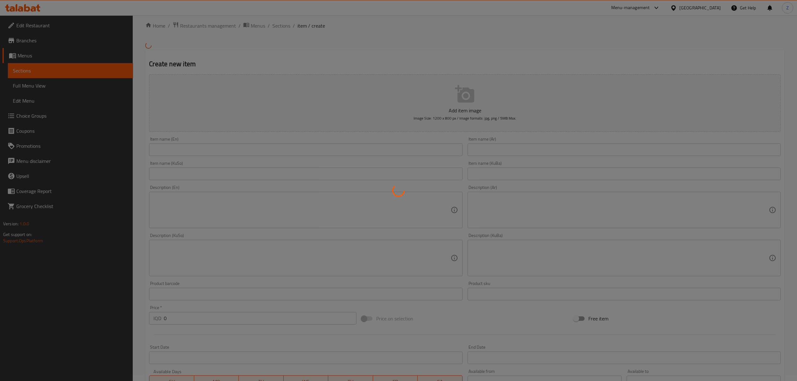
click at [570, 151] on div at bounding box center [398, 190] width 797 height 381
click at [571, 151] on div at bounding box center [398, 190] width 797 height 381
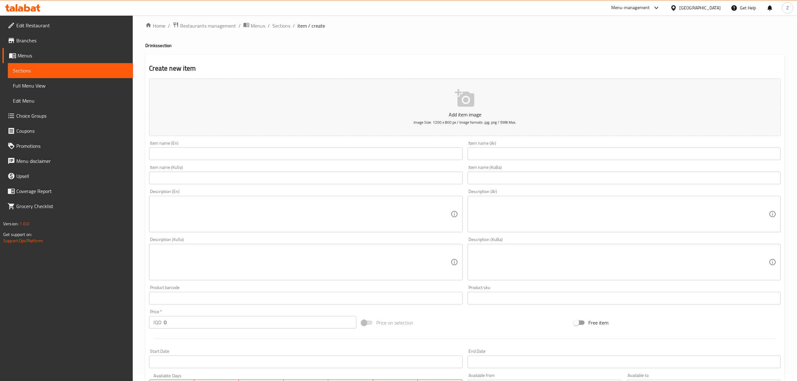
click at [572, 154] on input "text" at bounding box center [623, 153] width 313 height 13
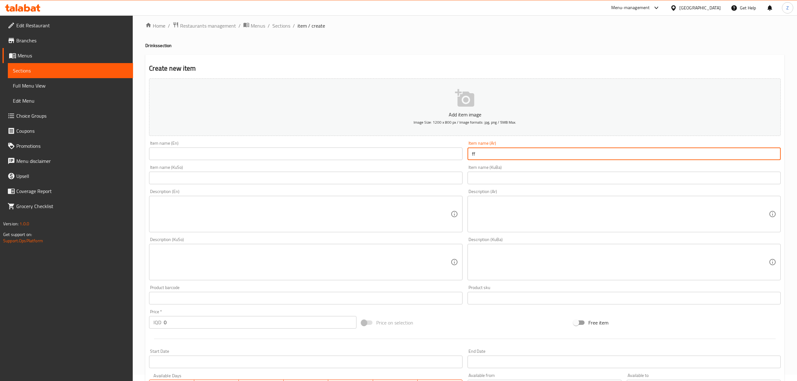
type input "f"
click at [432, 150] on input "text" at bounding box center [305, 153] width 313 height 13
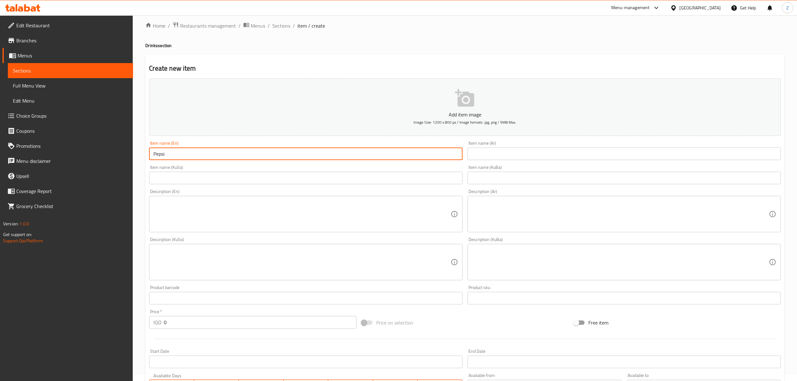
type input "Pepsi"
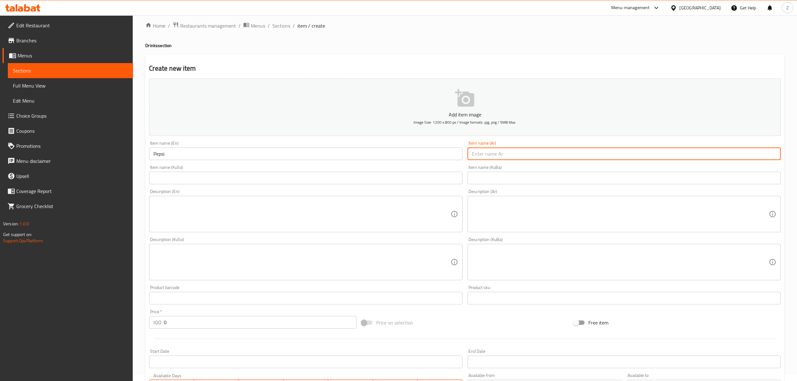
click at [543, 158] on input "text" at bounding box center [623, 153] width 313 height 13
type input "ببسي"
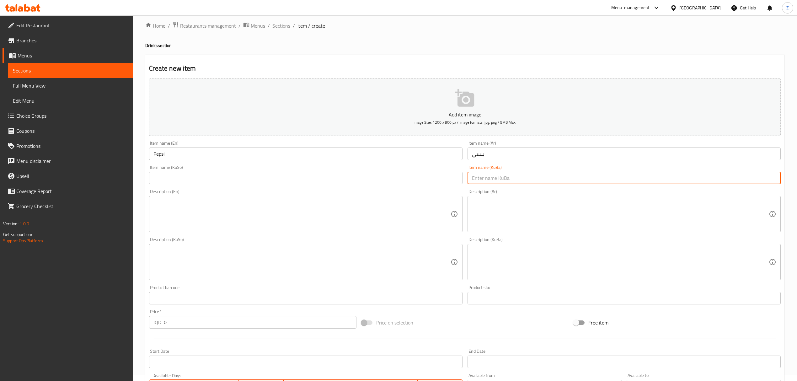
click at [496, 181] on input "text" at bounding box center [623, 178] width 313 height 13
type input "ببسي"
click at [351, 176] on input "text" at bounding box center [305, 178] width 313 height 13
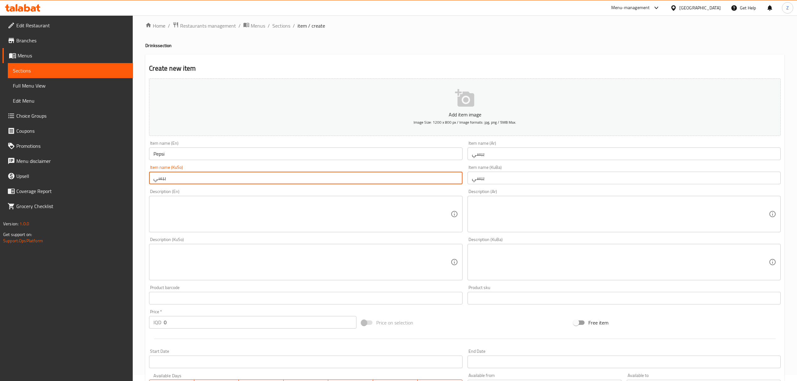
type input "ببسي"
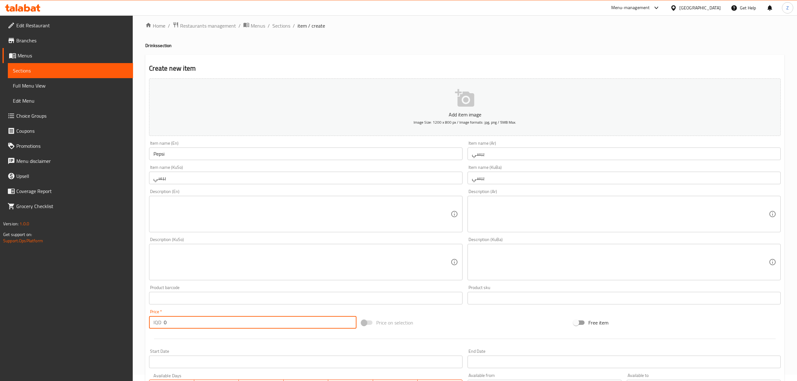
click at [230, 328] on input "0" at bounding box center [260, 322] width 192 height 13
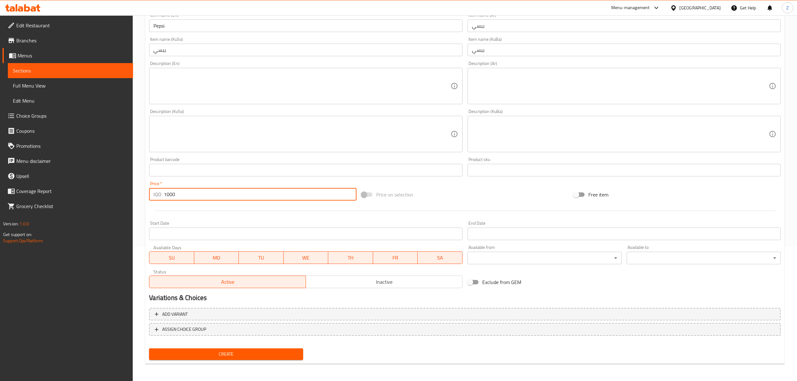
type input "1000"
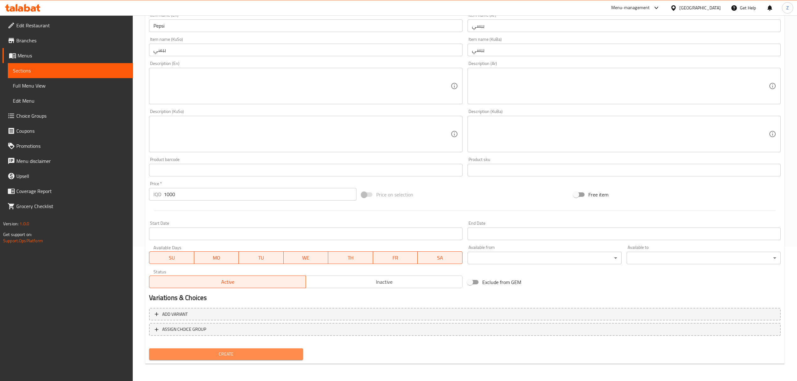
click at [235, 347] on div "Create" at bounding box center [225, 354] width 159 height 17
click at [252, 353] on span "Create" at bounding box center [226, 354] width 144 height 8
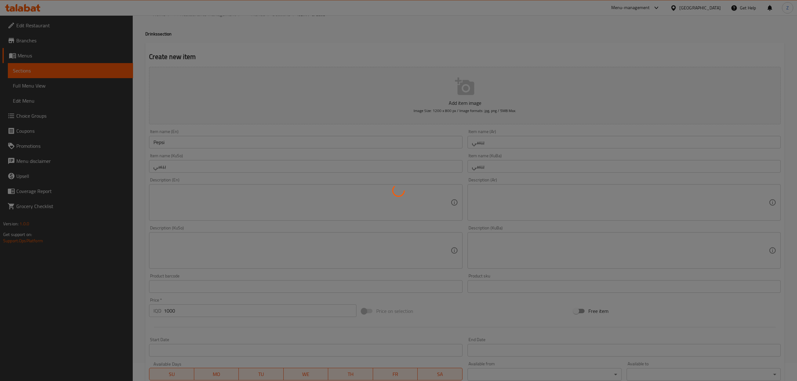
scroll to position [0, 0]
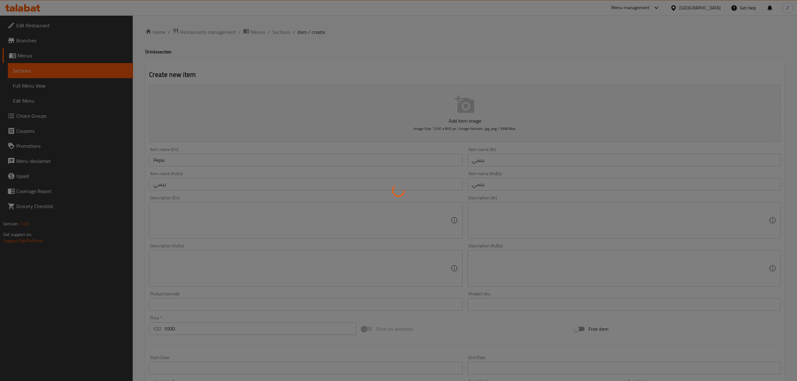
type input "0"
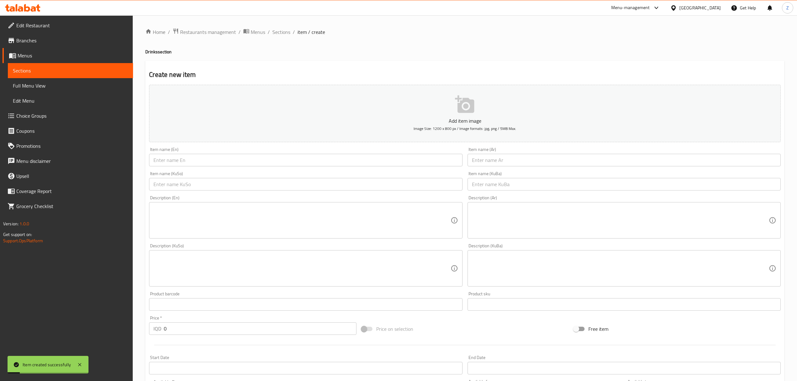
click at [540, 150] on div "Item name (Ar) Item name (Ar)" at bounding box center [623, 156] width 313 height 19
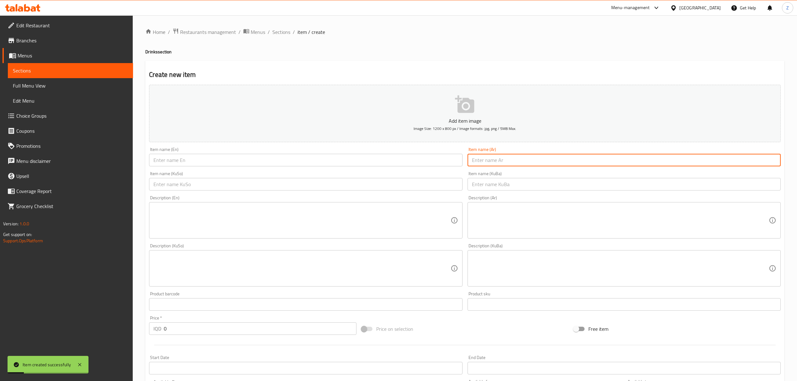
click at [525, 165] on input "text" at bounding box center [623, 160] width 313 height 13
type input "[PERSON_NAME]"
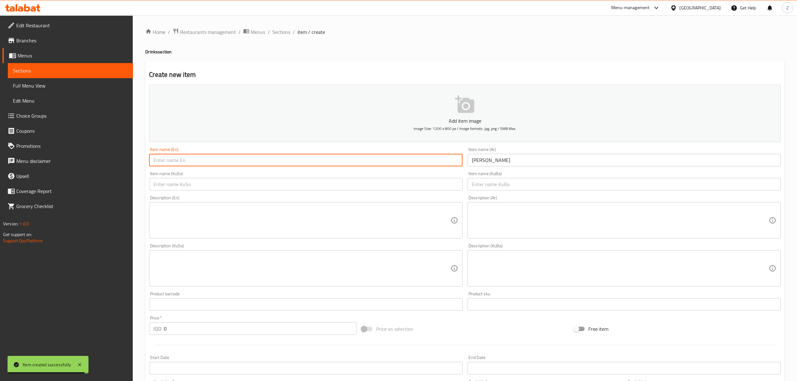
click at [457, 164] on input "text" at bounding box center [305, 160] width 313 height 13
type input "Diet Cola"
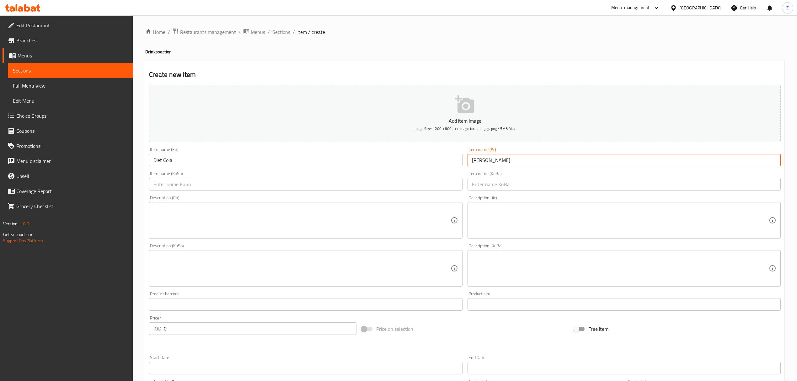
click at [485, 164] on input "[PERSON_NAME]" at bounding box center [623, 160] width 313 height 13
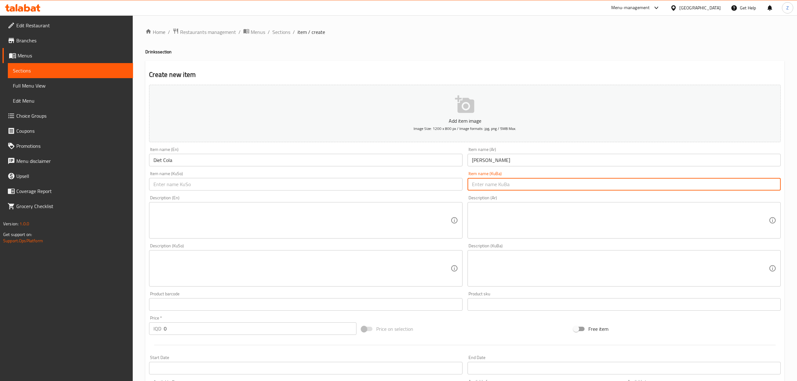
paste input "[PERSON_NAME]"
type input "[PERSON_NAME]"
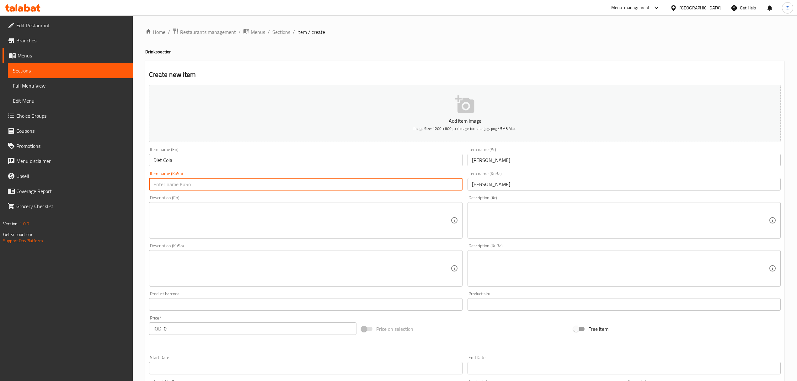
paste input "[PERSON_NAME]"
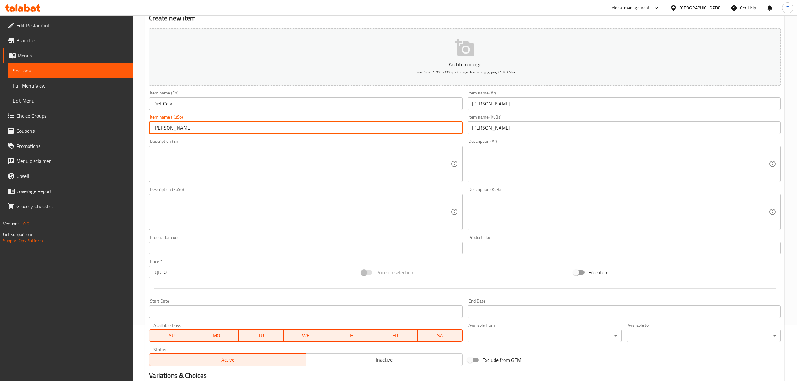
scroll to position [134, 0]
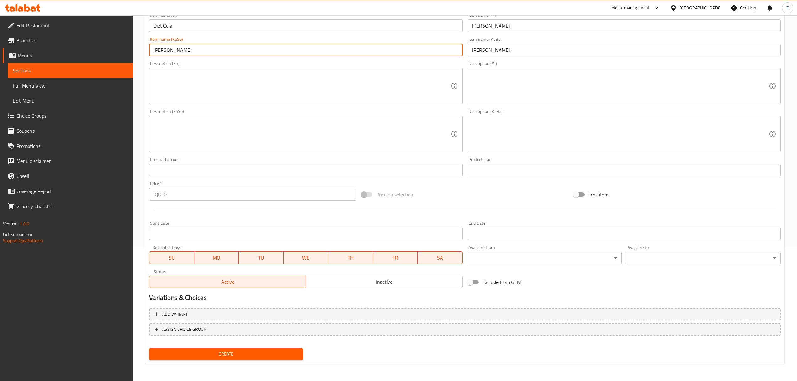
type input "[PERSON_NAME]"
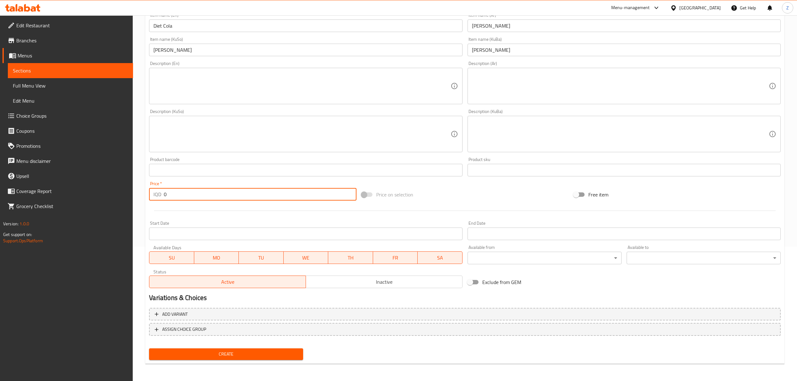
click at [198, 200] on input "0" at bounding box center [260, 194] width 192 height 13
type input "1000"
click at [253, 352] on span "Create" at bounding box center [226, 354] width 144 height 8
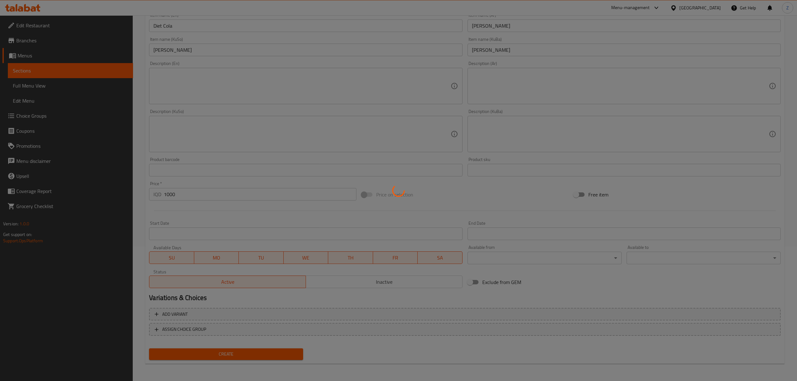
scroll to position [0, 0]
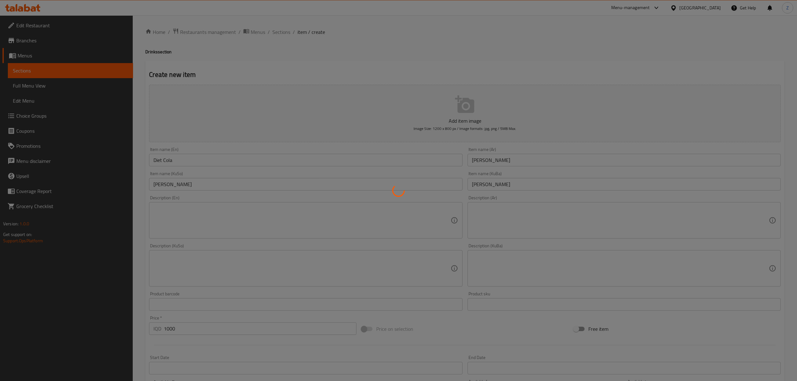
type input "0"
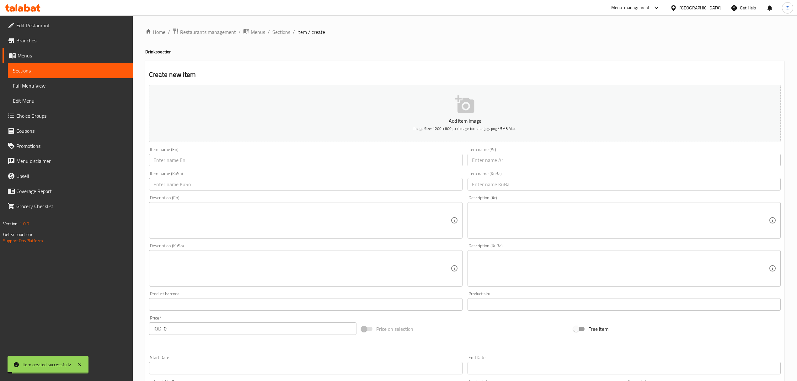
click at [497, 161] on input "text" at bounding box center [623, 160] width 313 height 13
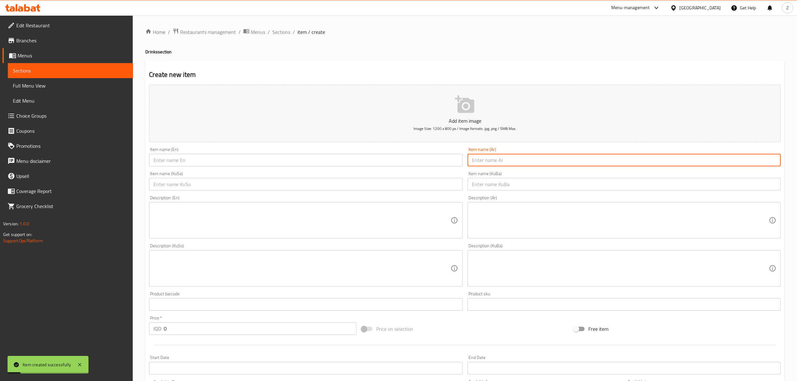
type input "s"
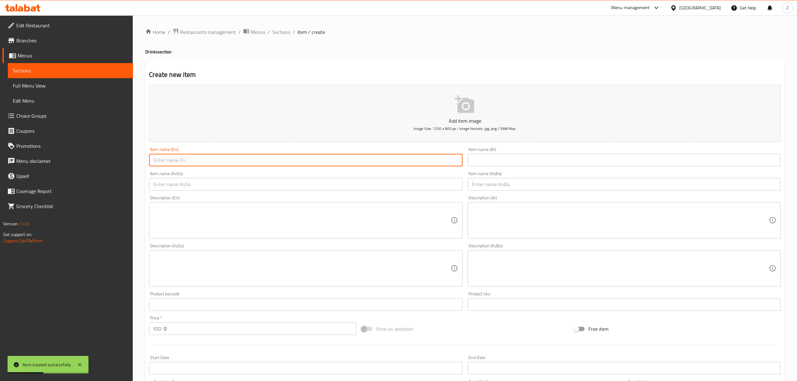
click at [460, 162] on input "text" at bounding box center [305, 160] width 313 height 13
type input "Seven Up"
click at [555, 170] on div "Item name (KuBa) Item name (KuBa)" at bounding box center [624, 181] width 318 height 24
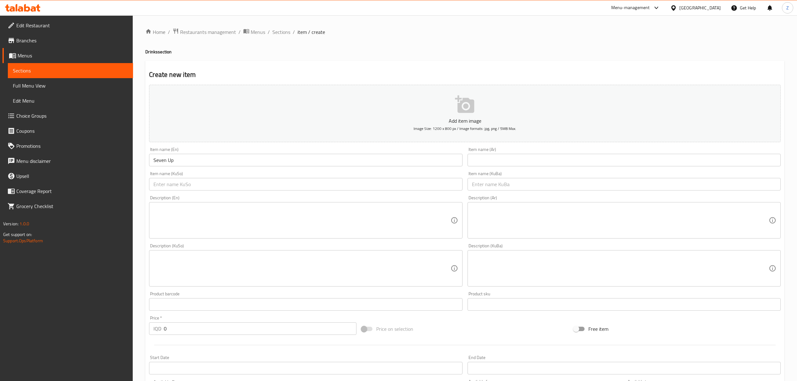
click at [554, 163] on input "text" at bounding box center [623, 160] width 313 height 13
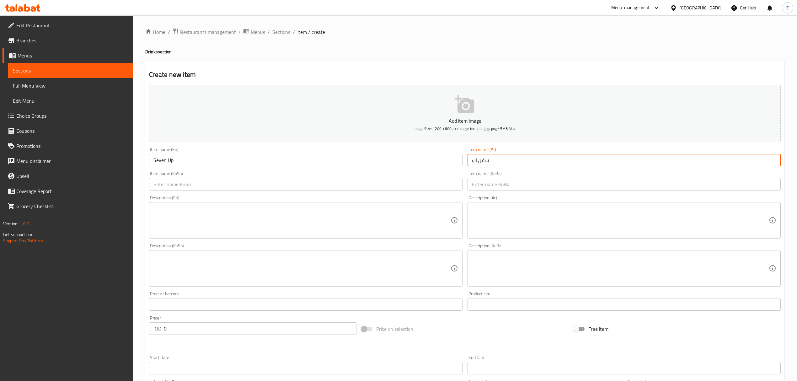
click at [481, 159] on input "سفن اب" at bounding box center [623, 160] width 313 height 13
click at [481, 158] on input "سفن اب" at bounding box center [623, 160] width 313 height 13
type input "سفن اب"
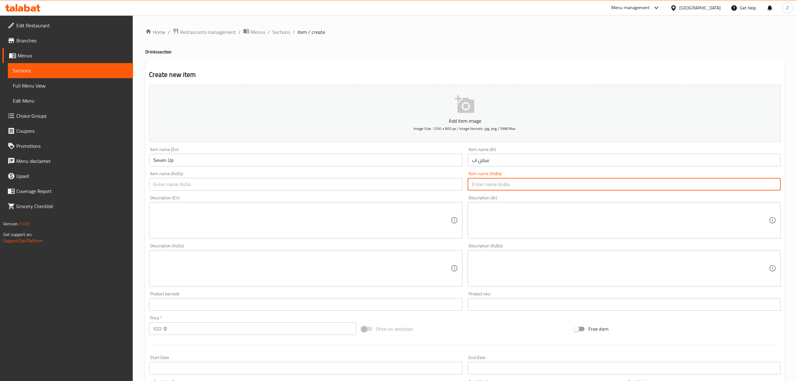
paste input "سفن اب"
type input "سفن اب"
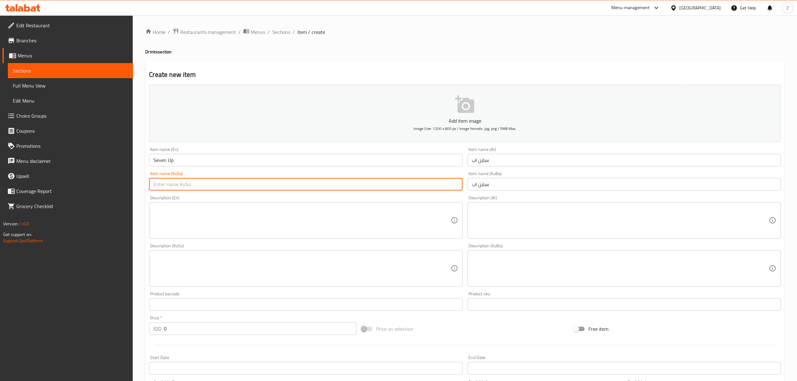
paste input "سفن اب"
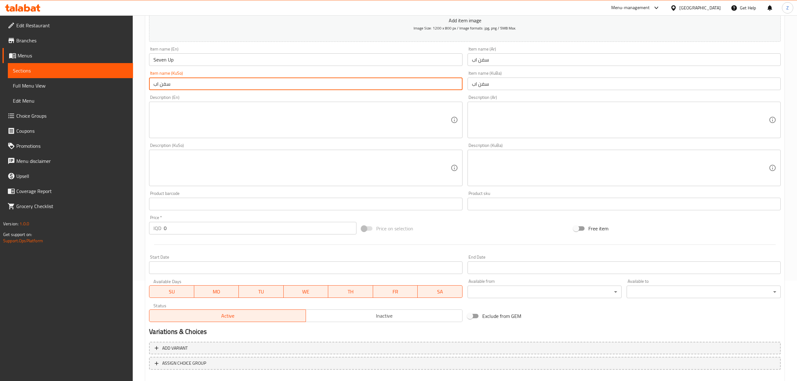
scroll to position [128, 0]
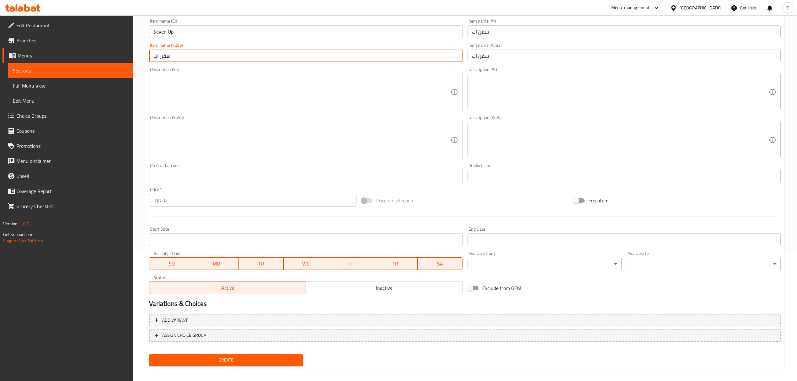
type input "سفن اب"
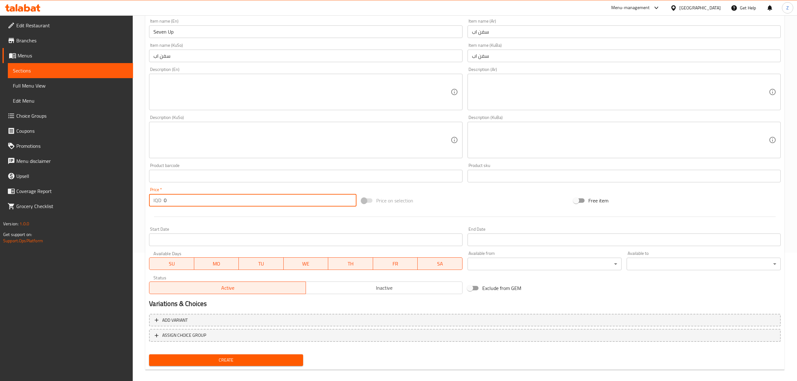
click at [188, 200] on input "0" at bounding box center [260, 200] width 192 height 13
type input "1000"
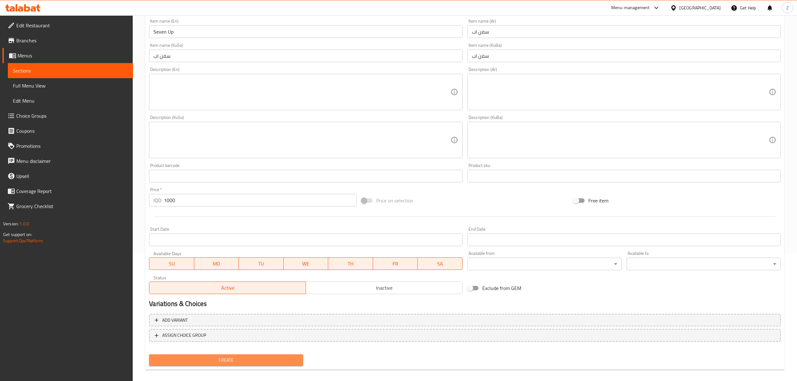
click at [208, 359] on span "Create" at bounding box center [226, 360] width 144 height 8
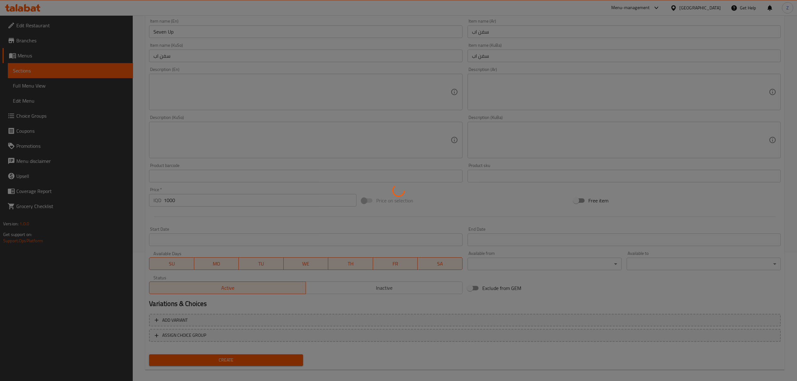
type input "0"
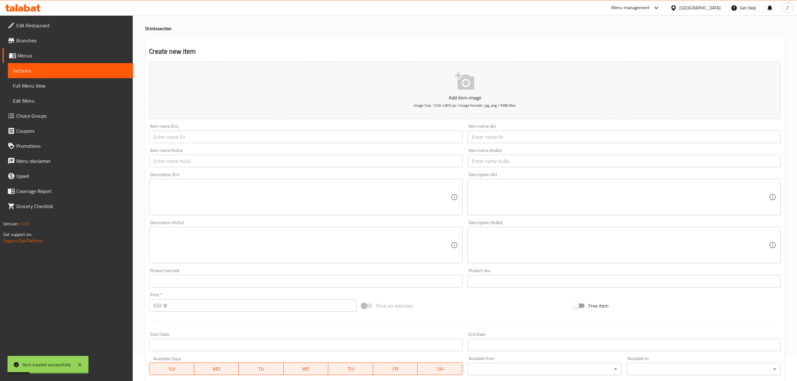
scroll to position [24, 0]
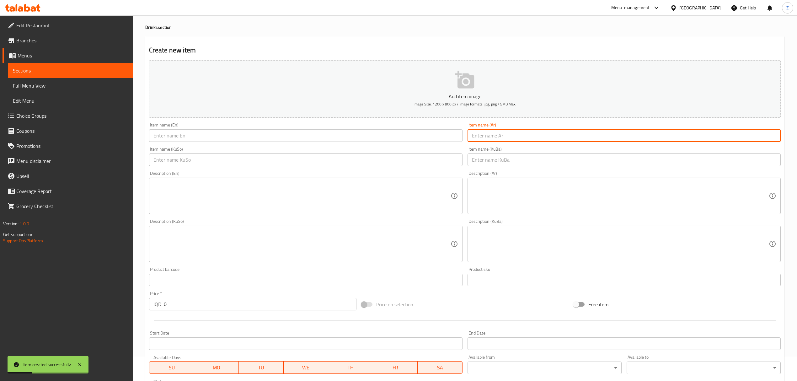
click at [508, 134] on input "text" at bounding box center [623, 135] width 313 height 13
type input "سفن دايت"
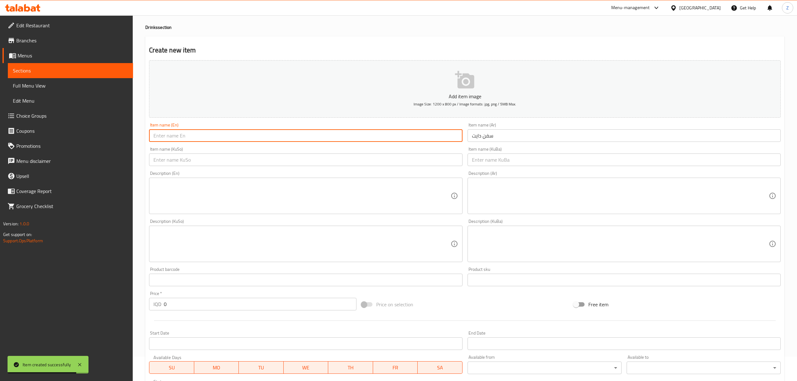
click at [332, 132] on input "text" at bounding box center [305, 135] width 313 height 13
type input "Diet Seven"
click at [481, 137] on input "سفن دايت" at bounding box center [623, 135] width 313 height 13
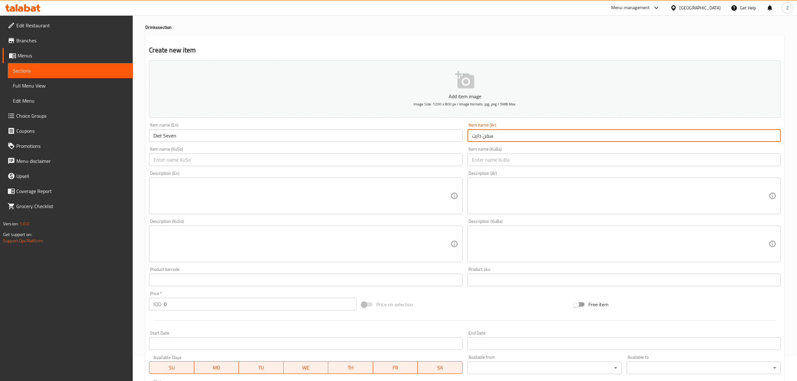
click at [481, 137] on input "سفن دايت" at bounding box center [623, 135] width 313 height 13
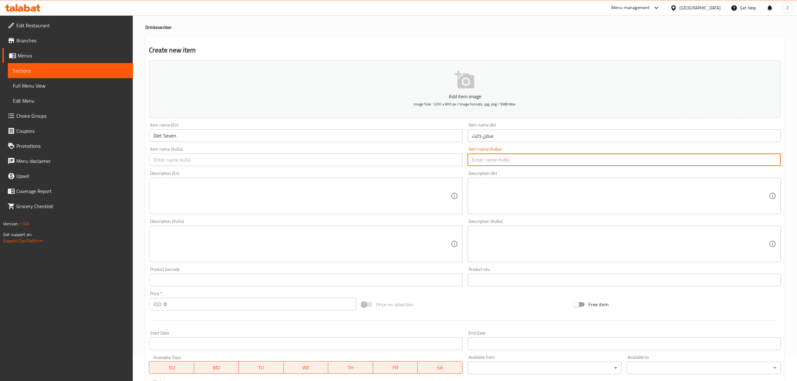
paste input "سفن دايت"
type input "سفن دايت"
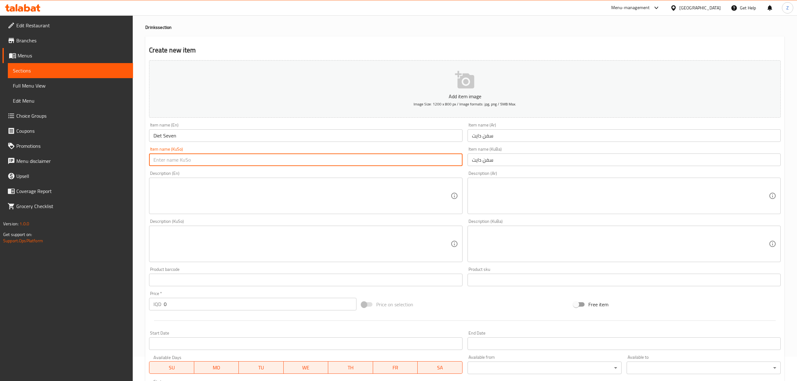
paste input "سفن دايت"
type input "سفن دايت"
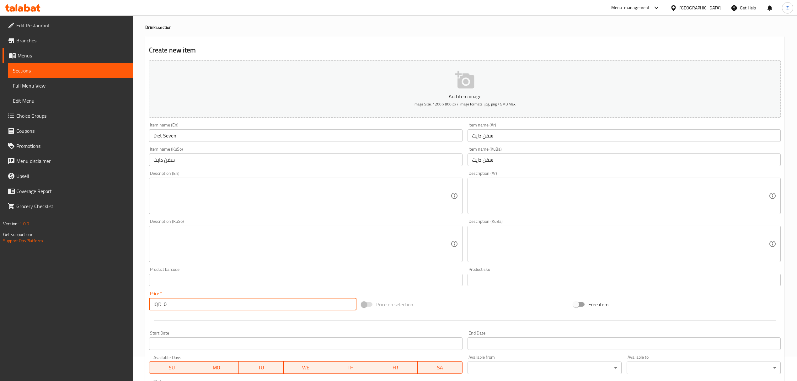
click at [328, 303] on input "0" at bounding box center [260, 304] width 192 height 13
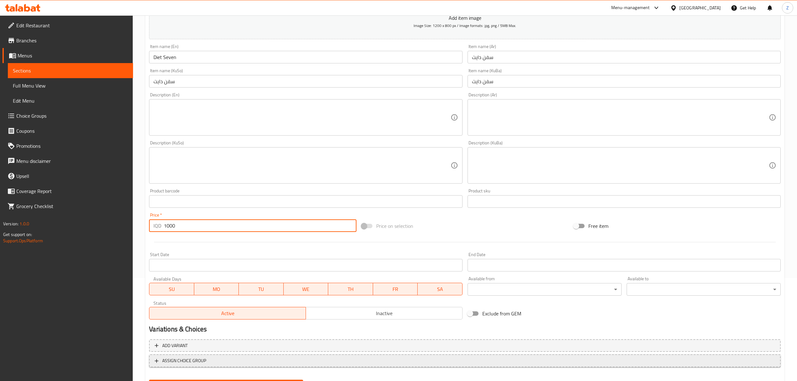
scroll to position [134, 0]
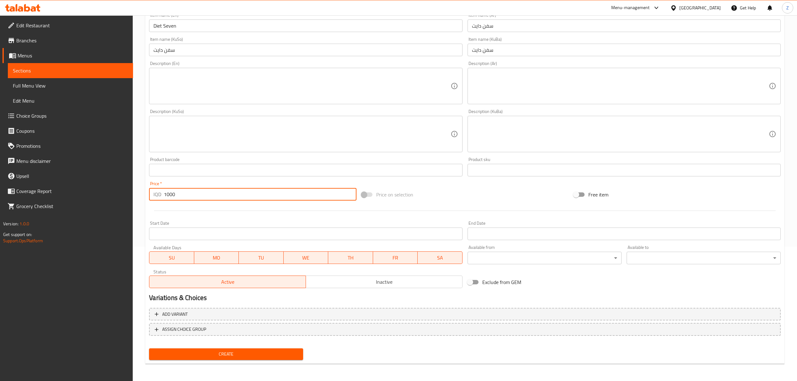
type input "1000"
click at [244, 352] on span "Create" at bounding box center [226, 354] width 144 height 8
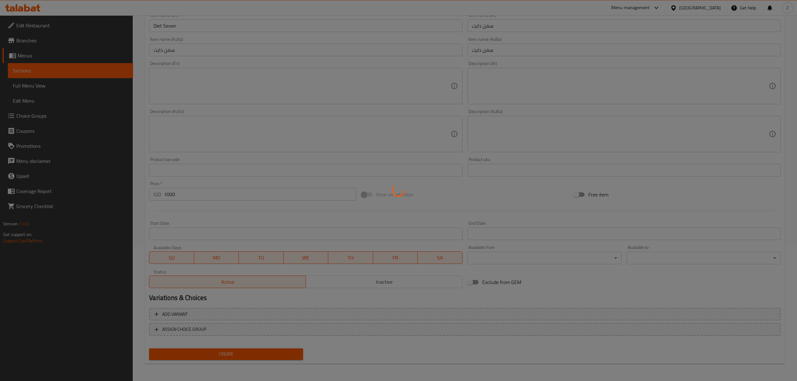
scroll to position [0, 0]
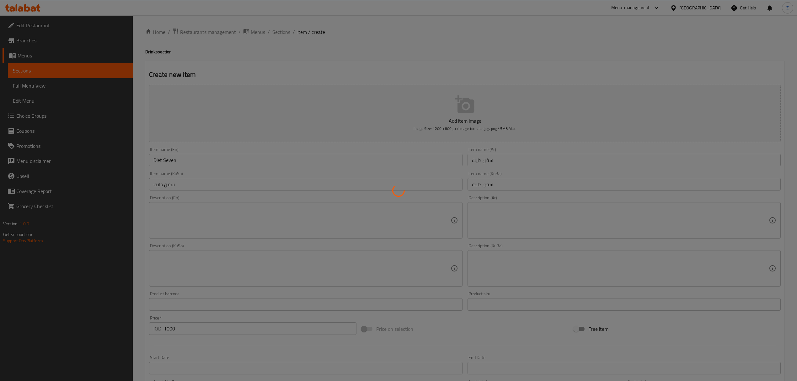
type input "0"
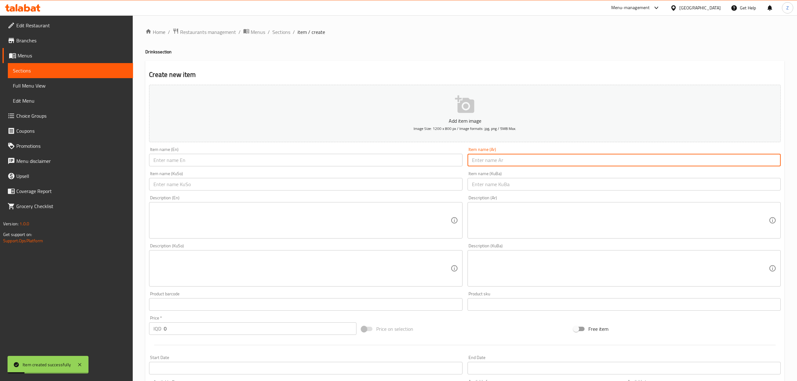
click at [534, 162] on input "text" at bounding box center [623, 160] width 313 height 13
type input "l"
click at [441, 160] on input "text" at bounding box center [305, 160] width 313 height 13
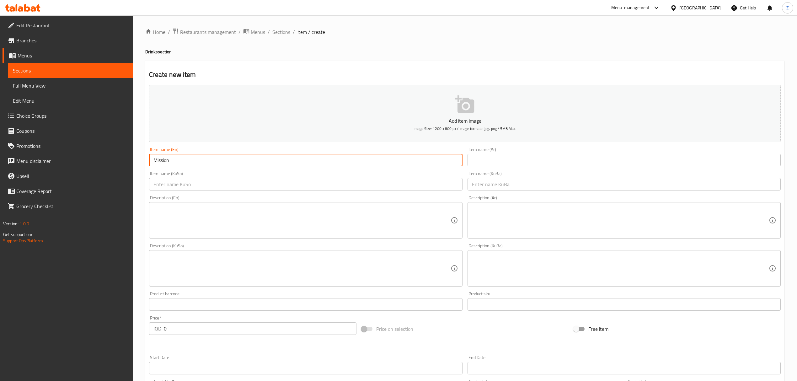
type input "Mission"
click at [594, 164] on input "text" at bounding box center [623, 160] width 313 height 13
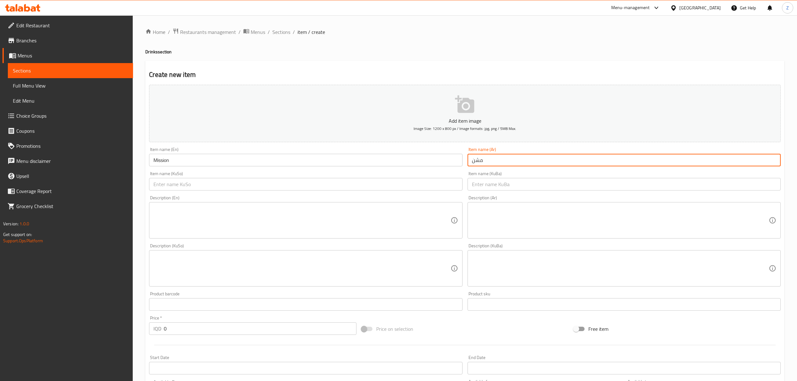
type input "مشن"
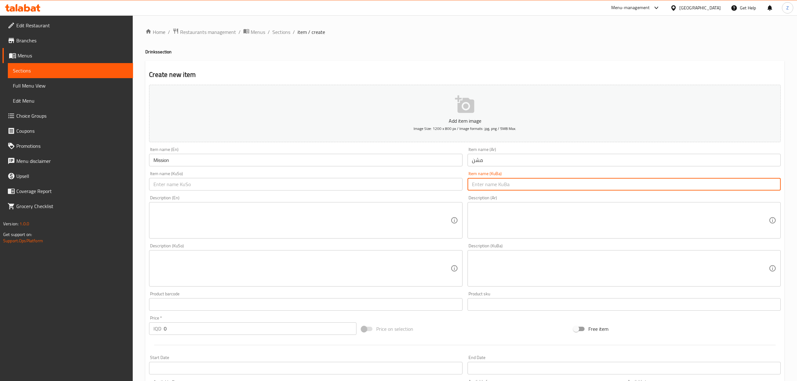
click at [570, 186] on input "text" at bounding box center [623, 184] width 313 height 13
type input "مشن"
click at [369, 181] on input "text" at bounding box center [305, 184] width 313 height 13
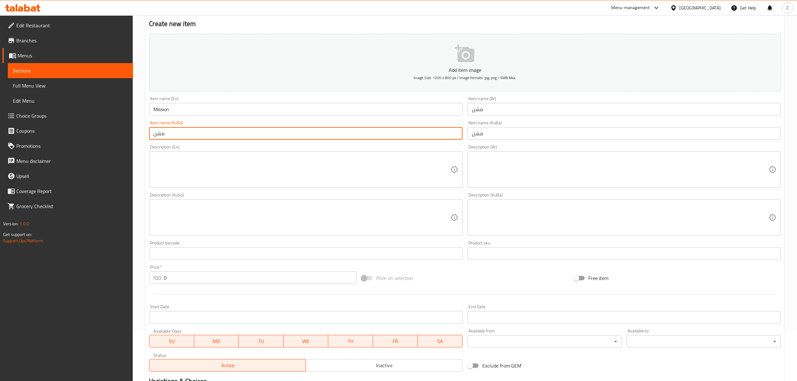
scroll to position [134, 0]
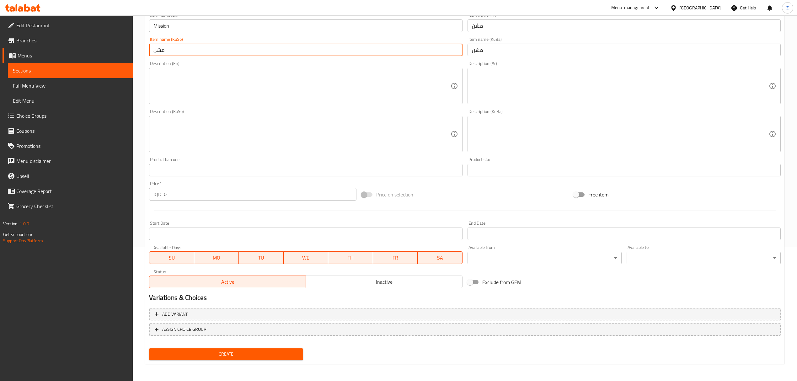
type input "مشن"
click at [188, 196] on input "0" at bounding box center [260, 194] width 192 height 13
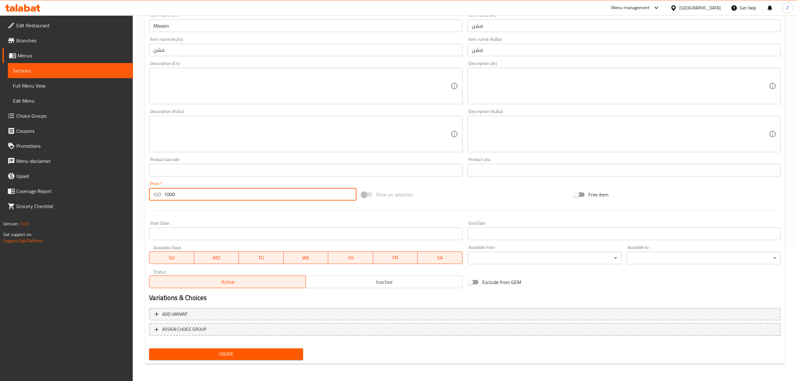
type input "1000"
click at [220, 353] on span "Create" at bounding box center [226, 354] width 144 height 8
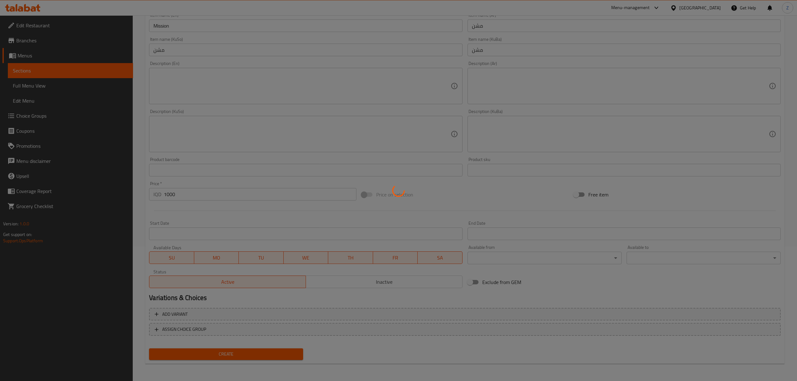
type input "0"
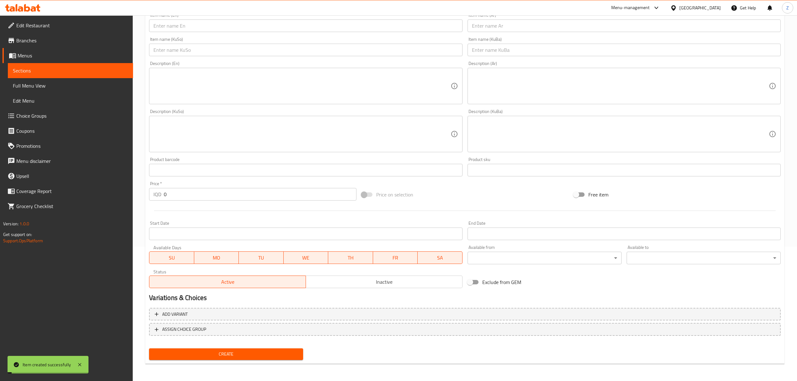
scroll to position [0, 0]
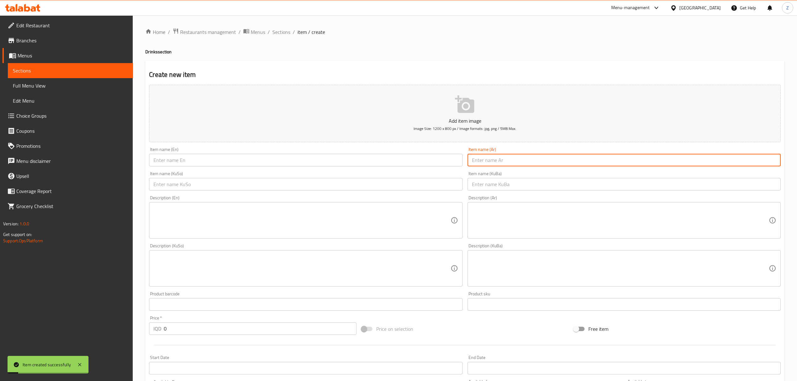
click at [507, 161] on input "text" at bounding box center [623, 160] width 313 height 13
type input "سينالكو"
click at [418, 164] on input "text" at bounding box center [305, 160] width 313 height 13
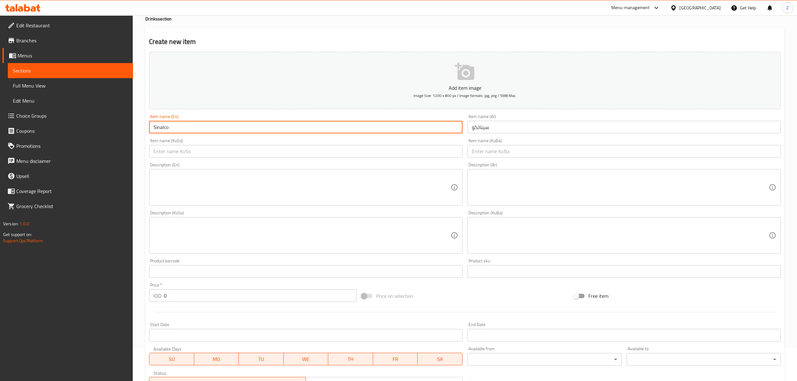
scroll to position [34, 0]
type input "Sinalco"
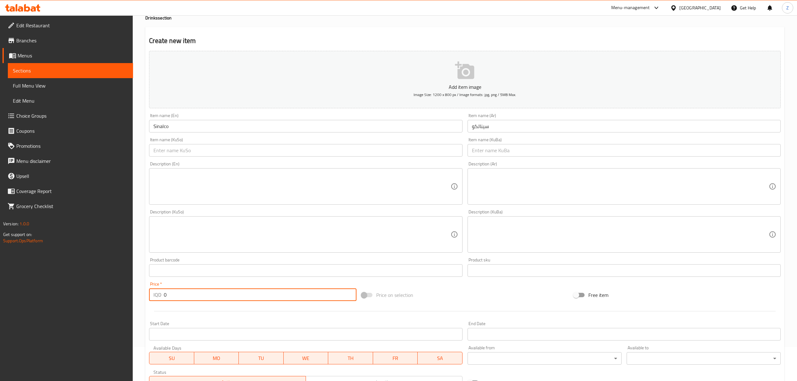
click at [282, 297] on input "0" at bounding box center [260, 294] width 192 height 13
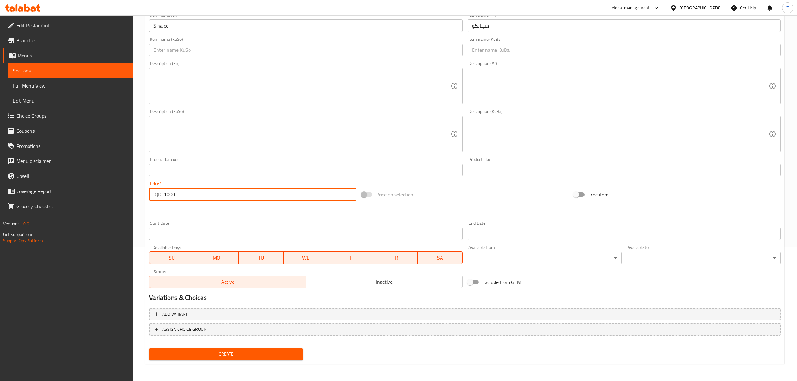
type input "1000"
click at [217, 351] on span "Create" at bounding box center [226, 354] width 144 height 8
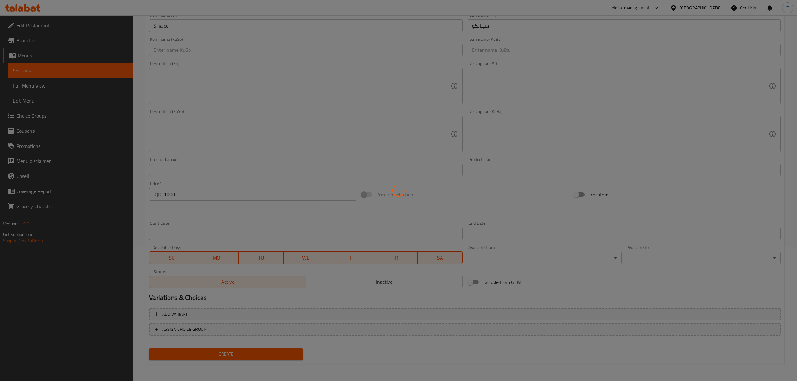
scroll to position [0, 0]
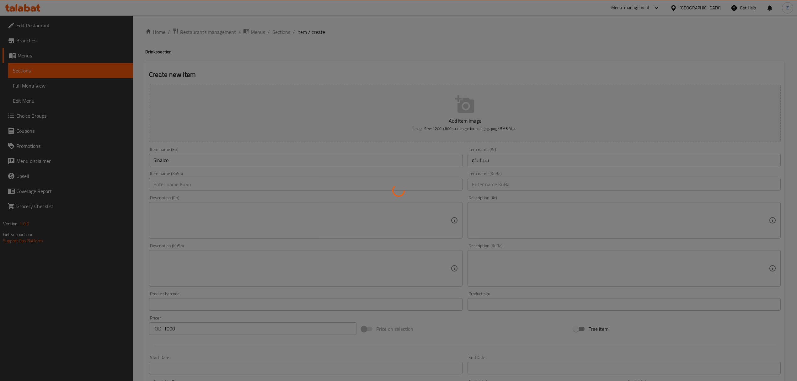
type input "0"
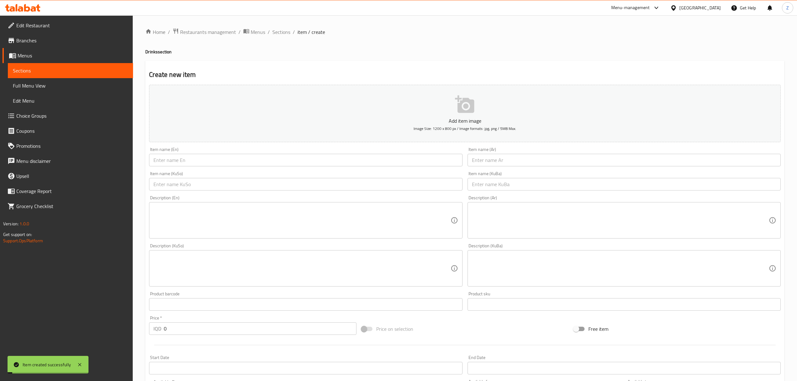
click at [497, 162] on input "text" at bounding box center [623, 160] width 313 height 13
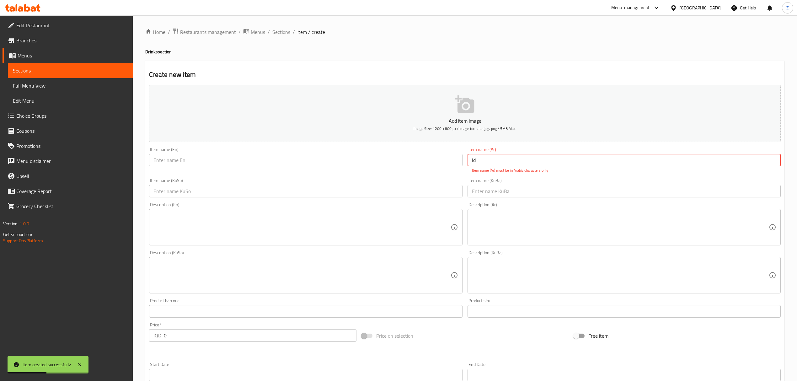
type input "l"
click at [422, 166] on input "text" at bounding box center [305, 160] width 313 height 13
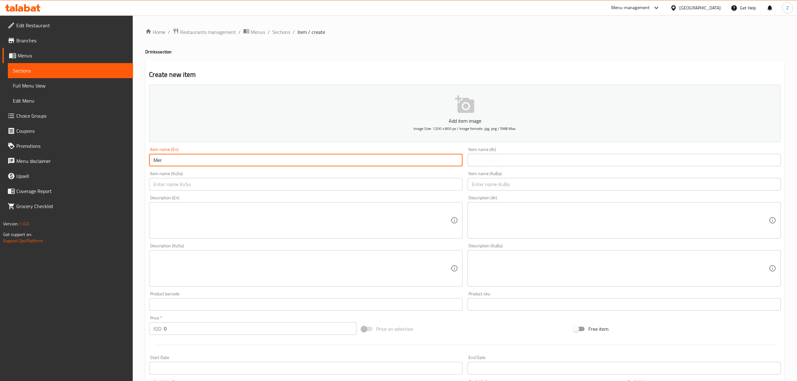
type input "[PERSON_NAME]"
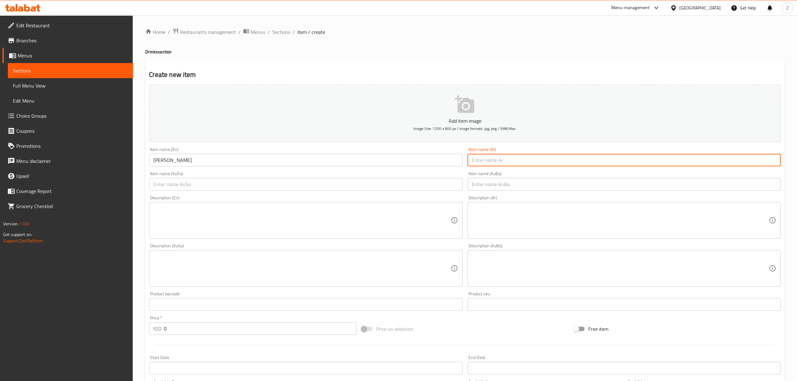
click at [511, 162] on input "text" at bounding box center [623, 160] width 313 height 13
click at [476, 161] on input "ميرندا" at bounding box center [623, 160] width 313 height 13
type input "ميرندا"
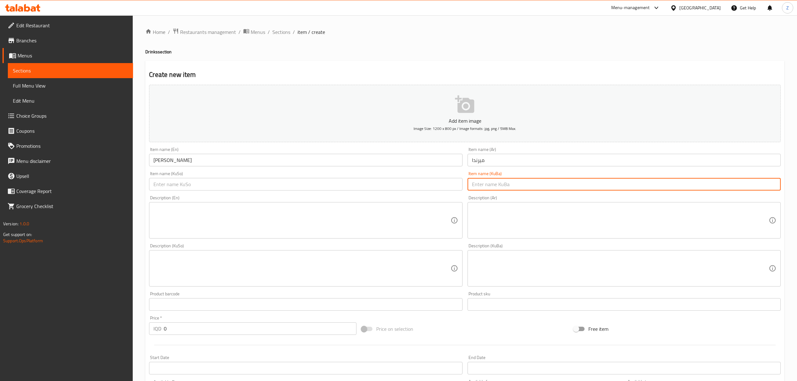
paste input "ميرندا"
type input "ميرندا"
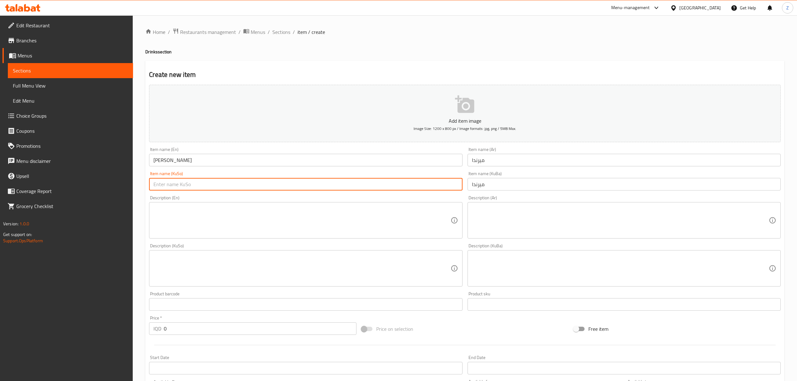
paste input "ميرندا"
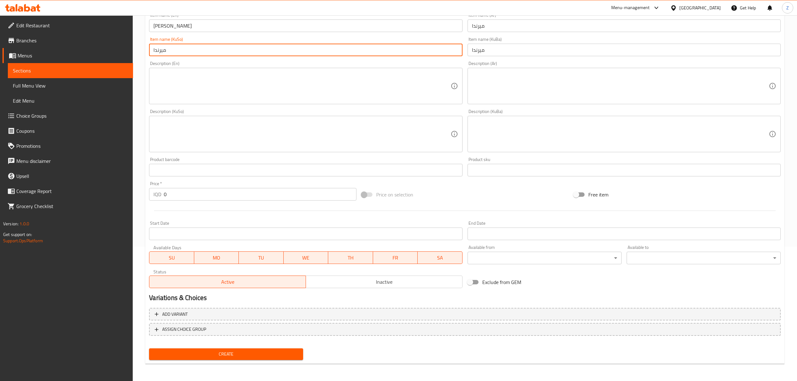
type input "ميرندا"
click at [205, 194] on input "0" at bounding box center [260, 194] width 192 height 13
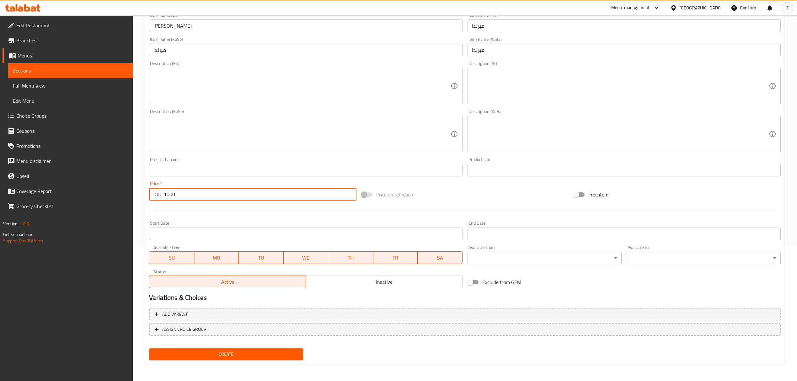
type input "1000"
click at [247, 352] on span "Create" at bounding box center [226, 354] width 144 height 8
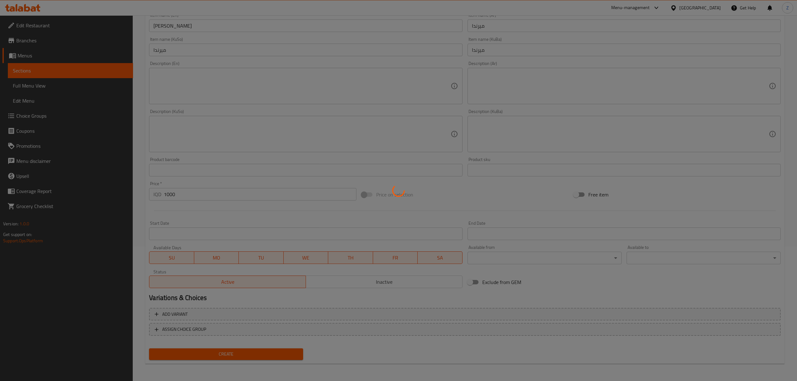
type input "0"
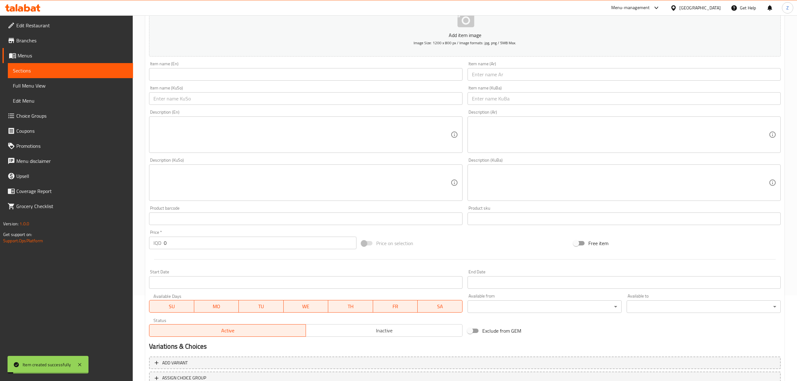
scroll to position [0, 0]
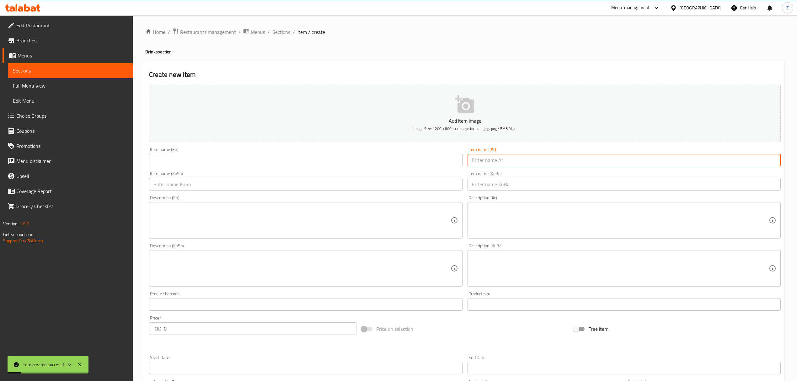
click at [495, 159] on input "text" at bounding box center [623, 160] width 313 height 13
type input "تايكر"
click at [425, 162] on input "text" at bounding box center [305, 160] width 313 height 13
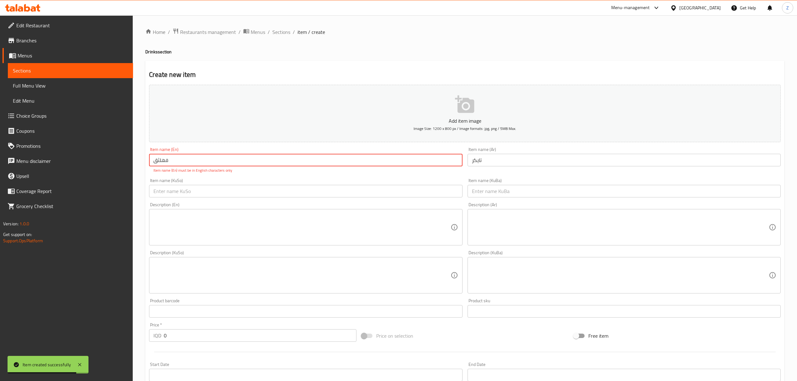
click at [425, 162] on input "فهلثق" at bounding box center [305, 160] width 313 height 13
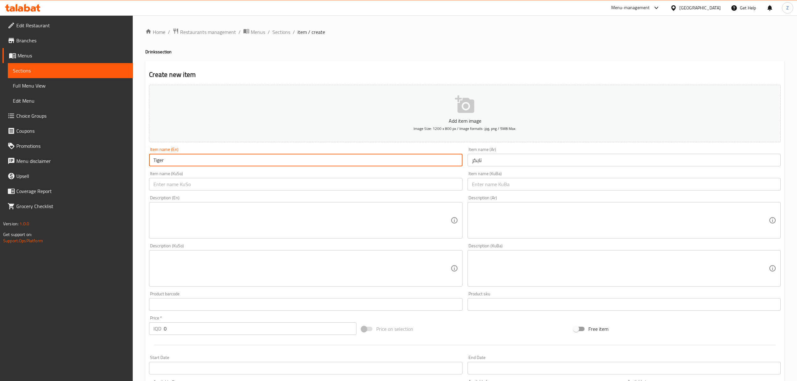
scroll to position [134, 0]
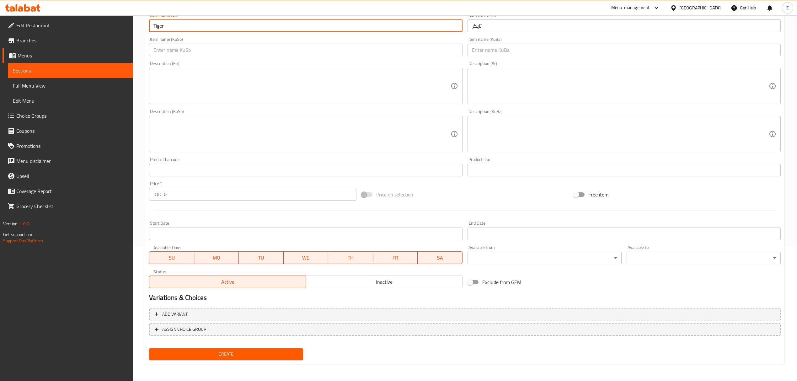
type input "Tiger"
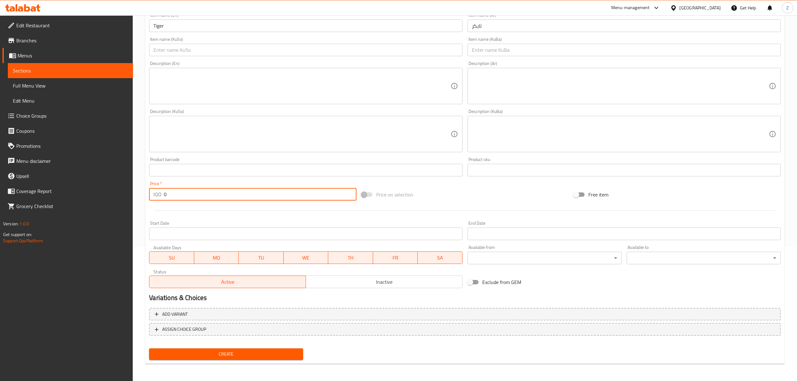
click at [246, 196] on input "0" at bounding box center [260, 194] width 192 height 13
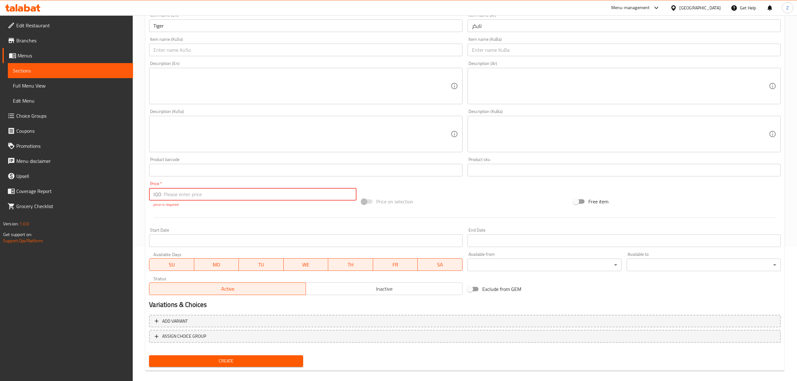
type input "1"
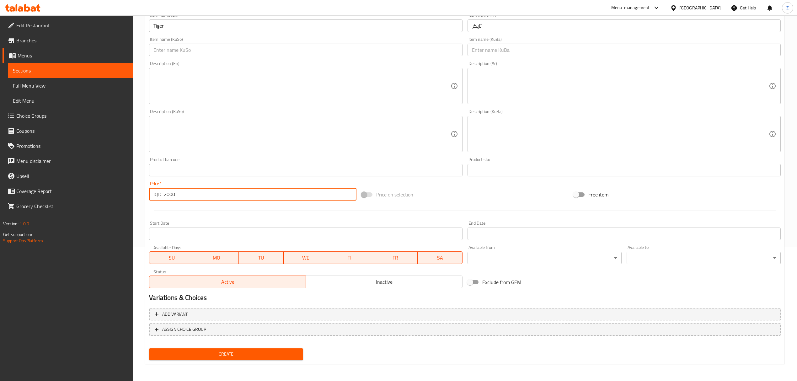
type input "2000"
click at [247, 353] on span "Create" at bounding box center [226, 354] width 144 height 8
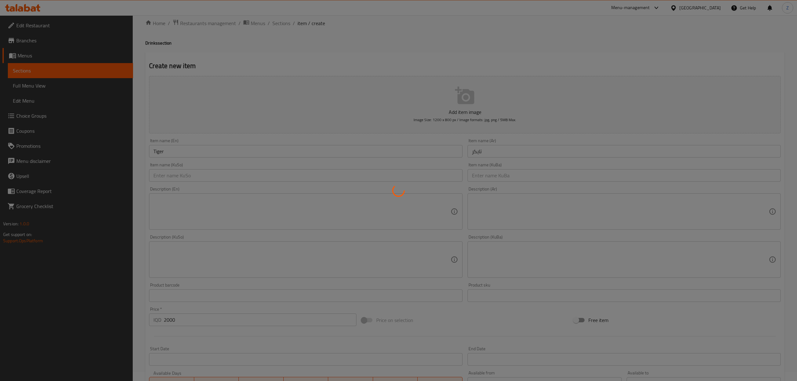
scroll to position [0, 0]
type input "0"
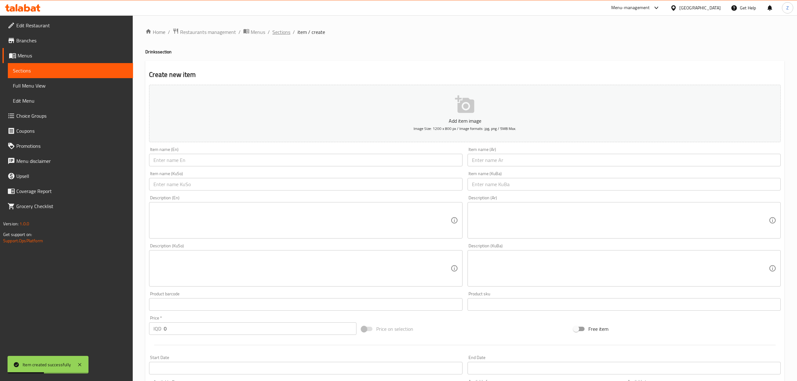
click at [285, 31] on span "Sections" at bounding box center [281, 32] width 18 height 8
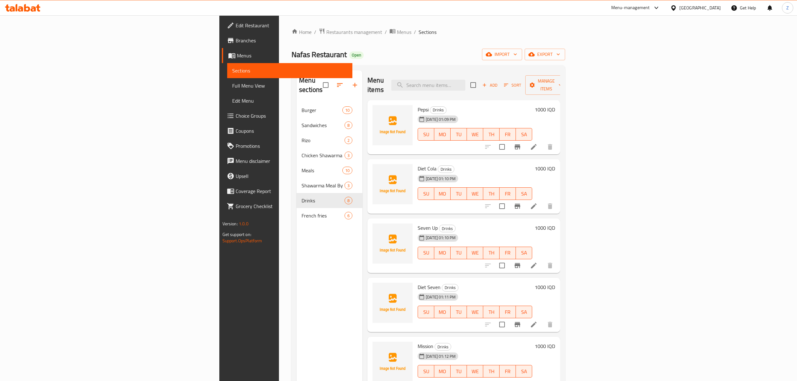
click at [649, 8] on div "Menu-management" at bounding box center [630, 8] width 39 height 8
click at [653, 40] on div "Agent Campaigns Center" at bounding box center [628, 42] width 57 height 14
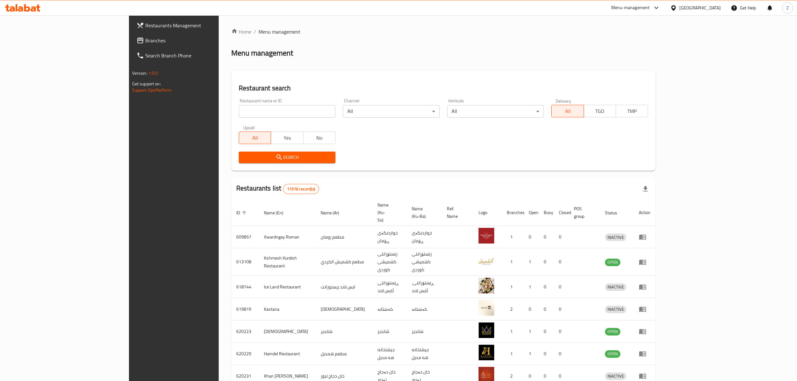
click at [258, 109] on input "search" at bounding box center [287, 111] width 97 height 13
type input "shi wow"
click button "Search" at bounding box center [287, 157] width 97 height 12
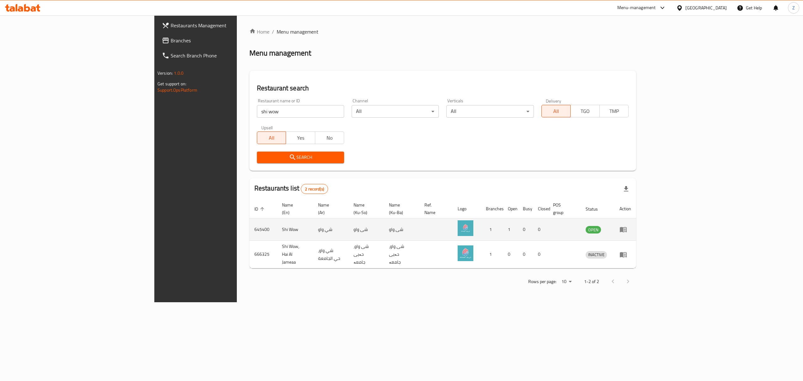
click at [636, 228] on td "enhanced table" at bounding box center [625, 229] width 22 height 22
click at [636, 226] on td "enhanced table" at bounding box center [625, 229] width 22 height 22
click at [627, 225] on icon "enhanced table" at bounding box center [623, 229] width 8 height 8
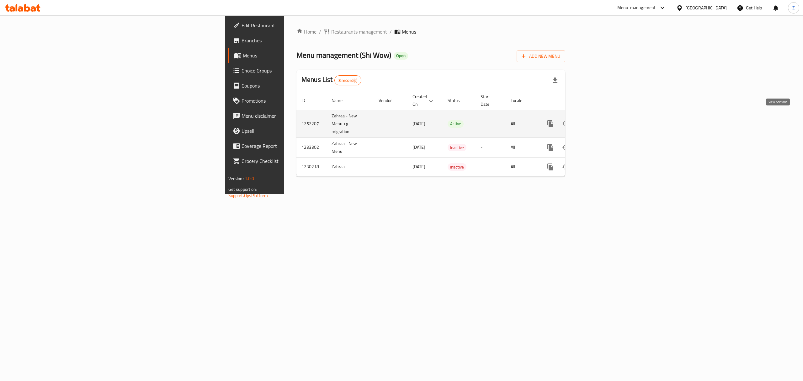
click at [603, 118] on link "enhanced table" at bounding box center [595, 123] width 15 height 15
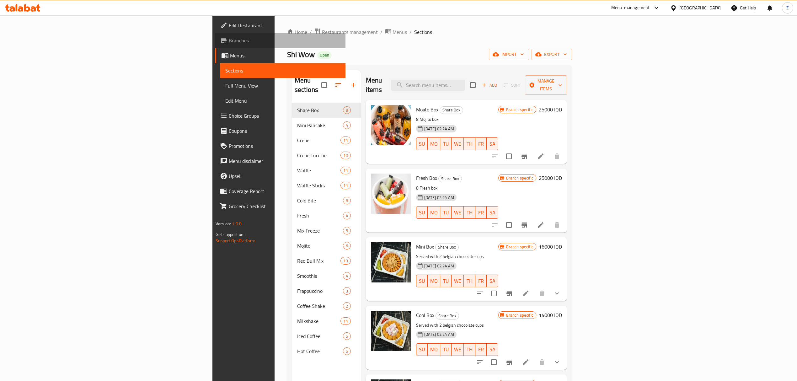
click at [229, 37] on span "Branches" at bounding box center [285, 41] width 112 height 8
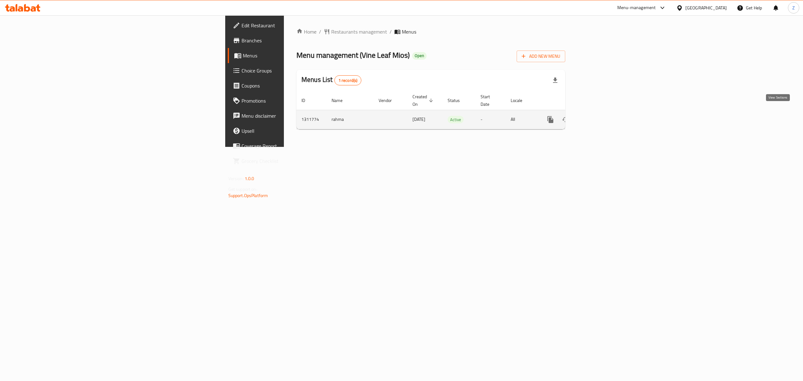
click at [603, 113] on link "enhanced table" at bounding box center [595, 119] width 15 height 15
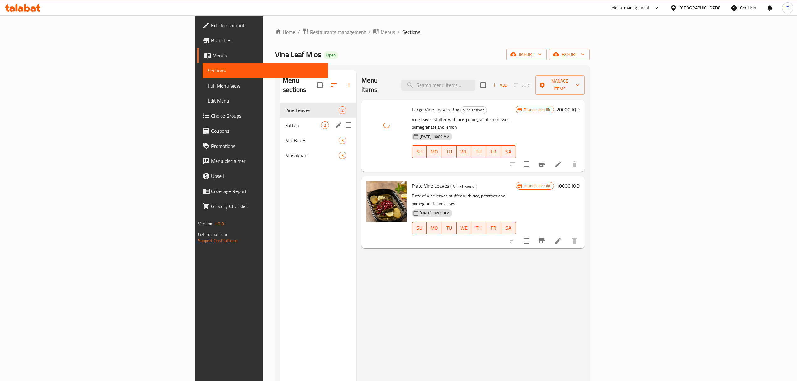
click at [280, 120] on div "Fatteh 2" at bounding box center [318, 125] width 76 height 15
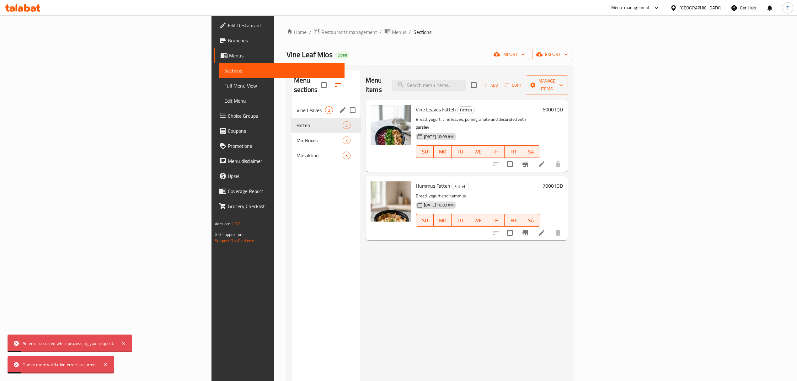
click at [291, 106] on div "Vine Leaves 2" at bounding box center [325, 110] width 69 height 15
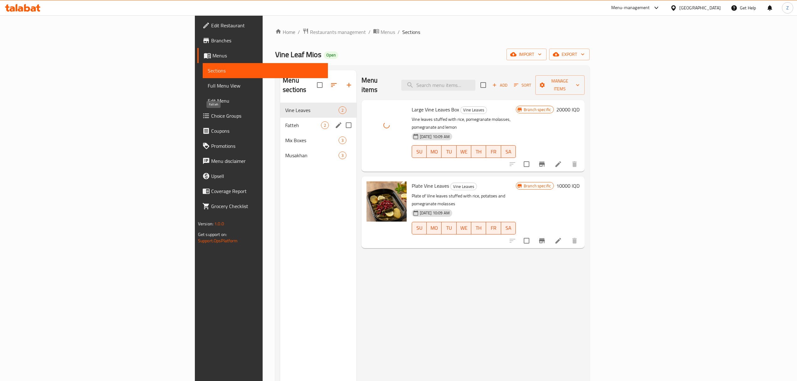
click at [285, 121] on span "Fatteh" at bounding box center [302, 125] width 35 height 8
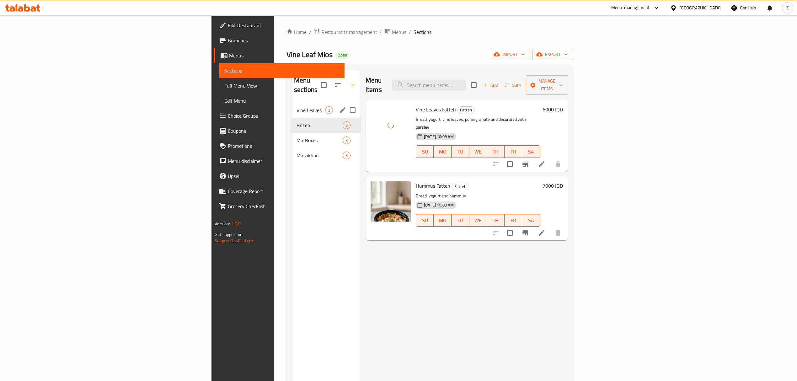
click at [291, 108] on div "Vine Leaves 2" at bounding box center [325, 110] width 69 height 15
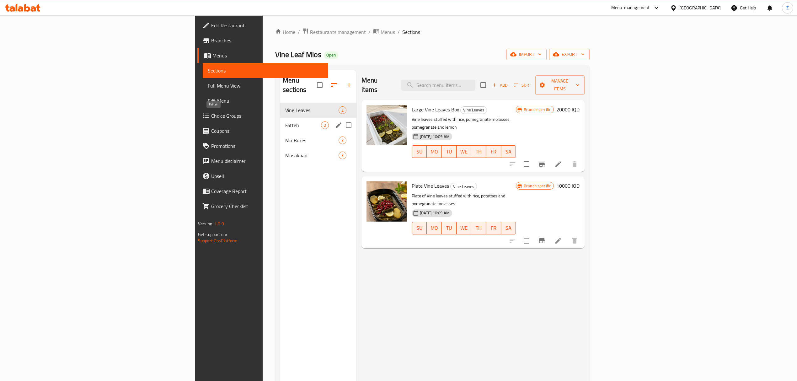
click at [280, 120] on div "Fatteh 2" at bounding box center [318, 125] width 76 height 15
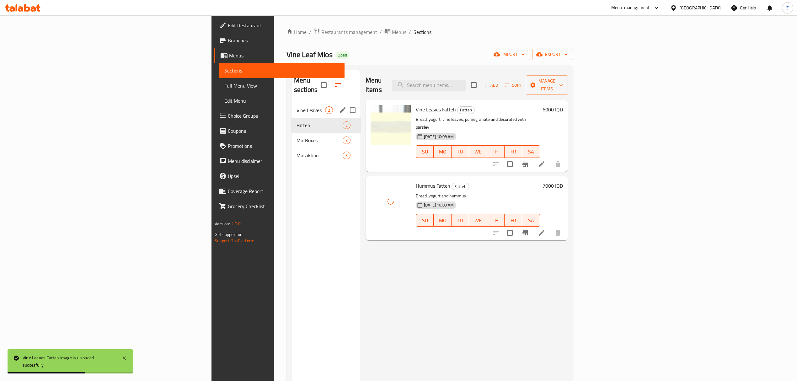
click at [291, 105] on div "Vine Leaves 2" at bounding box center [325, 110] width 69 height 15
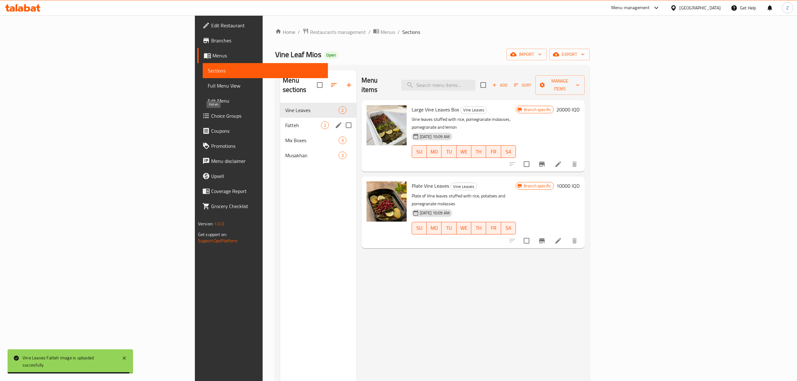
click at [285, 121] on span "Fatteh" at bounding box center [302, 125] width 35 height 8
